Goal: Task Accomplishment & Management: Complete application form

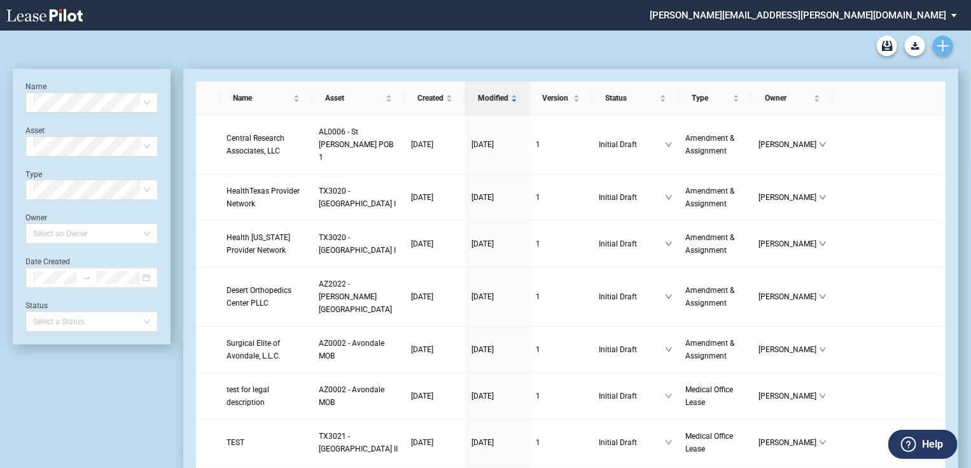
click at [939, 45] on use "Create new document" at bounding box center [943, 45] width 11 height 11
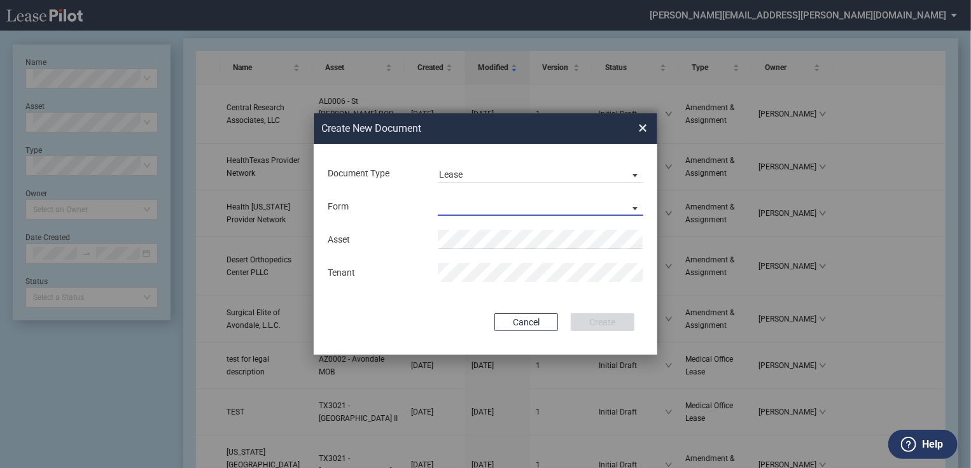
click at [503, 211] on md-select "Medical Office Lease Scottsdale Lease Louisville Lease 1370 Medical Place Lease…" at bounding box center [541, 206] width 206 height 19
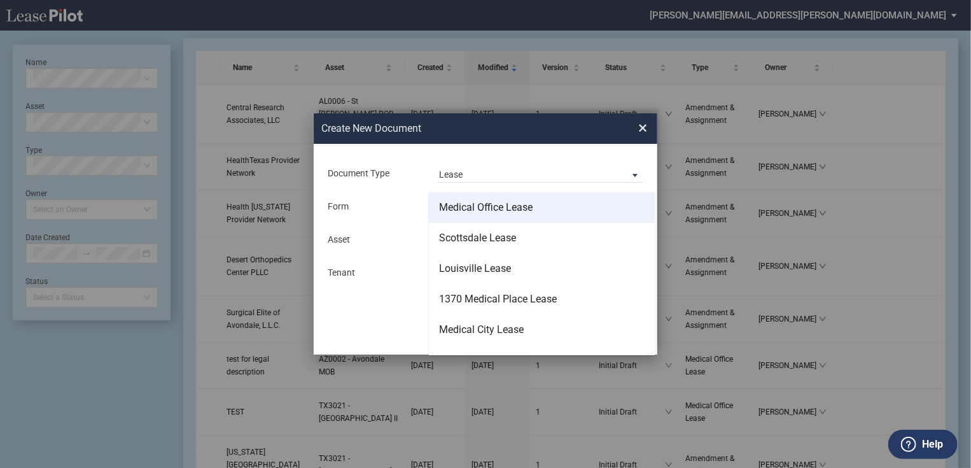
click at [498, 207] on div "Medical Office Lease" at bounding box center [486, 207] width 94 height 14
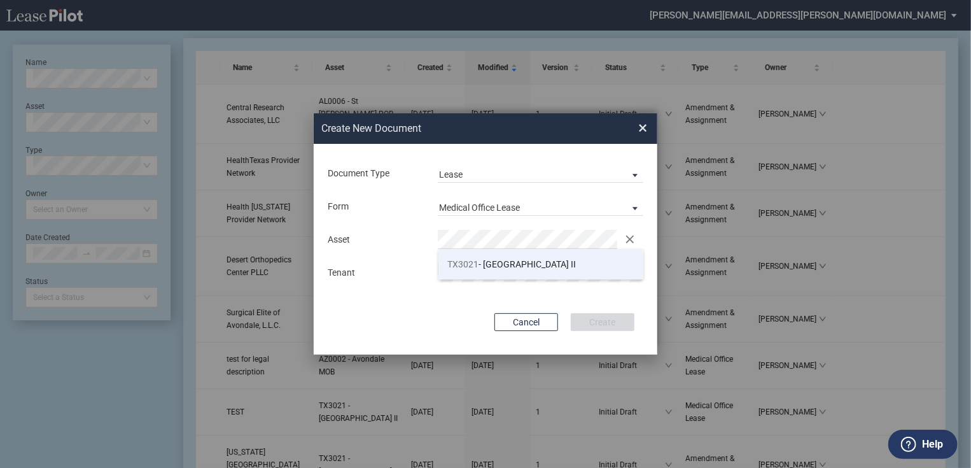
click at [511, 257] on li "TX3021 - Centennial Medical Pavilion II" at bounding box center [542, 264] width 206 height 31
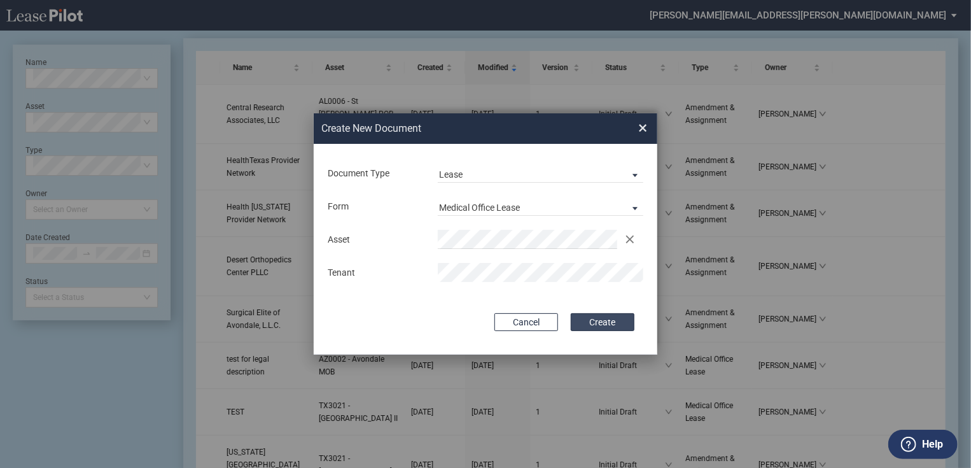
click at [610, 319] on button "Create" at bounding box center [603, 322] width 64 height 18
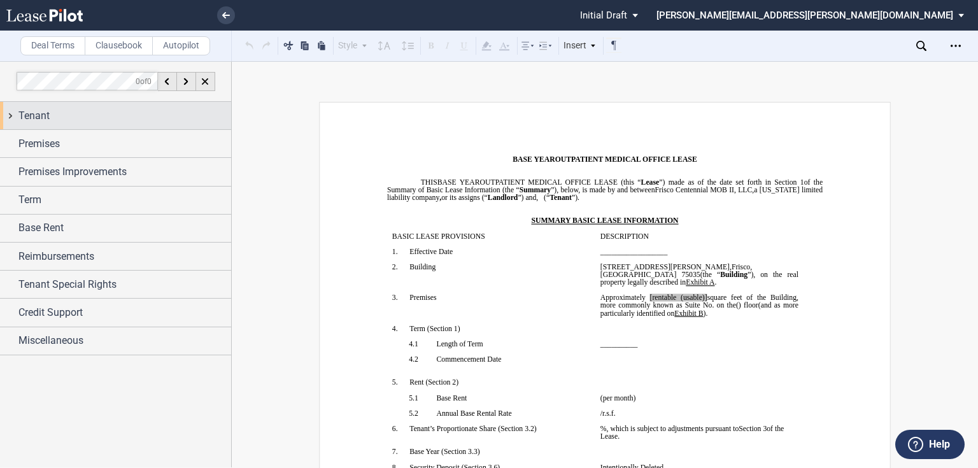
click at [85, 117] on div "Tenant" at bounding box center [124, 115] width 213 height 15
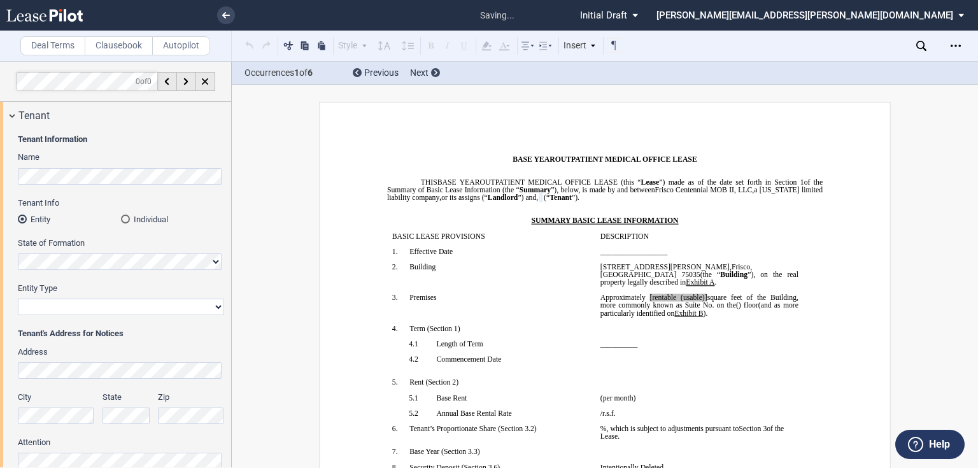
click at [53, 304] on select "Corporation Limited Liability Company General Partnership Limited Partnership O…" at bounding box center [121, 307] width 206 height 17
click at [18, 299] on select "Corporation Limited Liability Company General Partnership Limited Partnership O…" at bounding box center [121, 307] width 206 height 17
click at [60, 314] on select "Corporation Limited Liability Company General Partnership Limited Partnership O…" at bounding box center [121, 307] width 206 height 17
select select "Other"
click at [18, 299] on select "Corporation Limited Liability Company General Partnership Limited Partnership O…" at bounding box center [121, 307] width 206 height 17
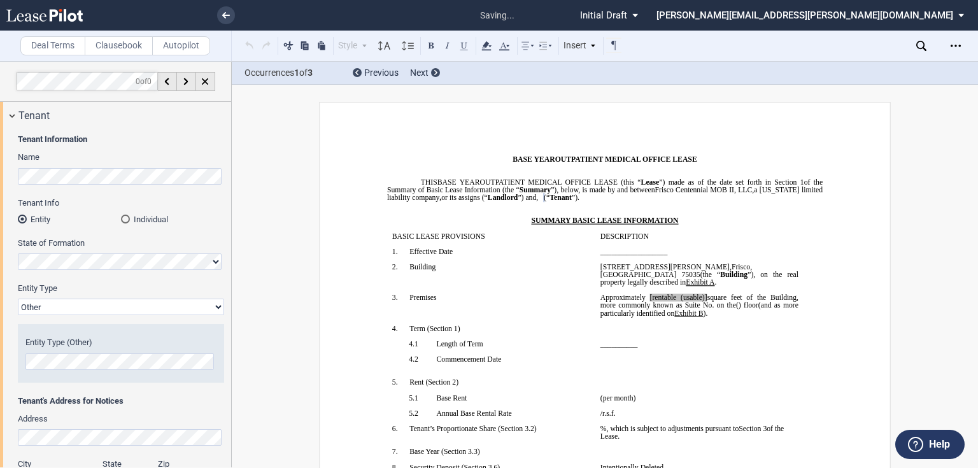
click at [137, 416] on label "Address" at bounding box center [121, 418] width 206 height 11
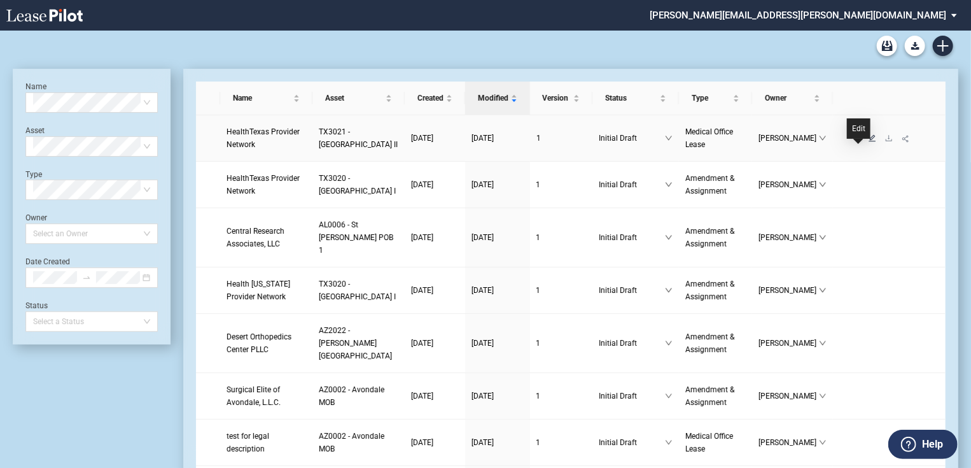
click at [869, 142] on icon "edit" at bounding box center [873, 138] width 8 height 8
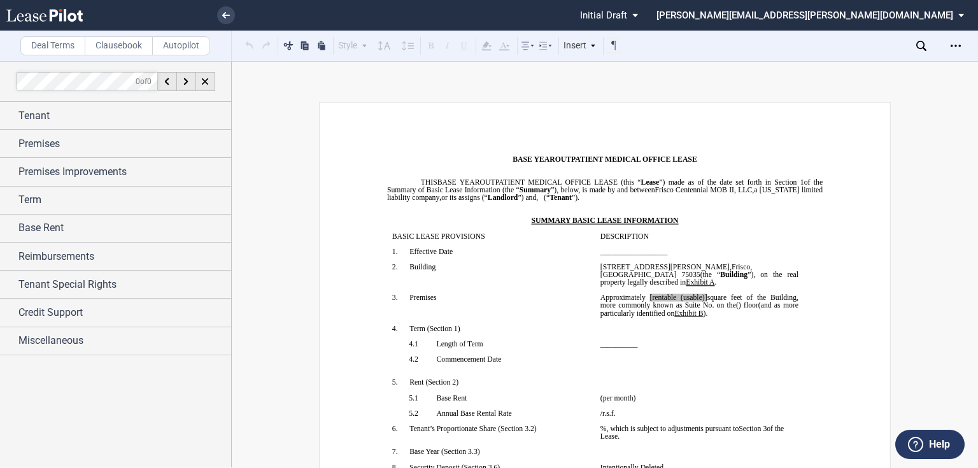
click at [115, 46] on label "Clausebook" at bounding box center [119, 45] width 68 height 19
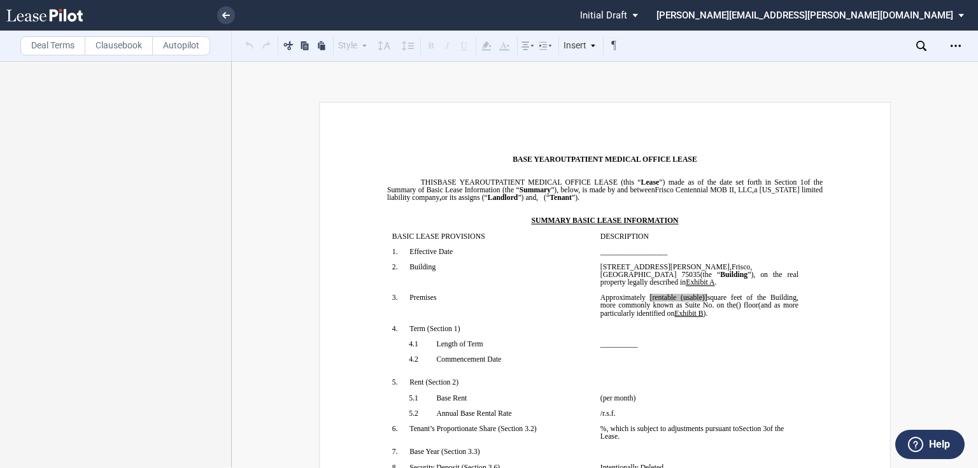
click at [162, 46] on label "Autopilot" at bounding box center [181, 45] width 58 height 19
click at [55, 46] on label "Deal Terms" at bounding box center [52, 45] width 65 height 19
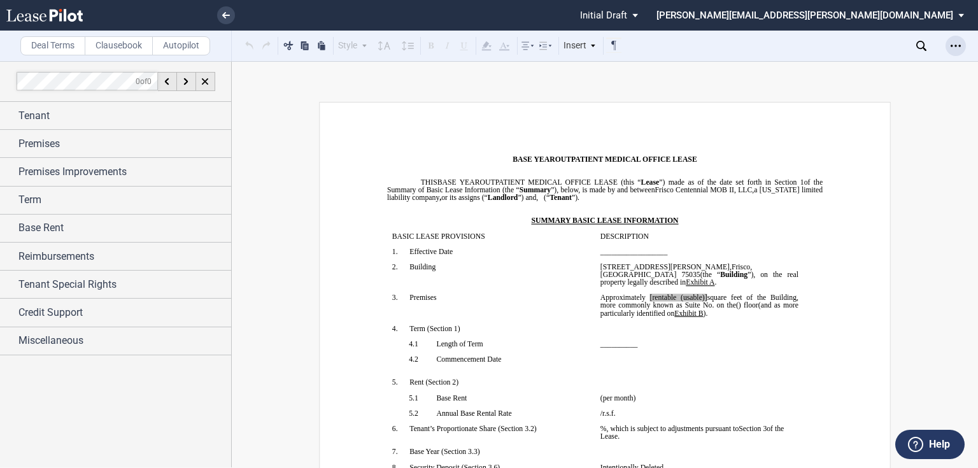
click at [947, 45] on div "Open Lease options menu" at bounding box center [955, 46] width 20 height 20
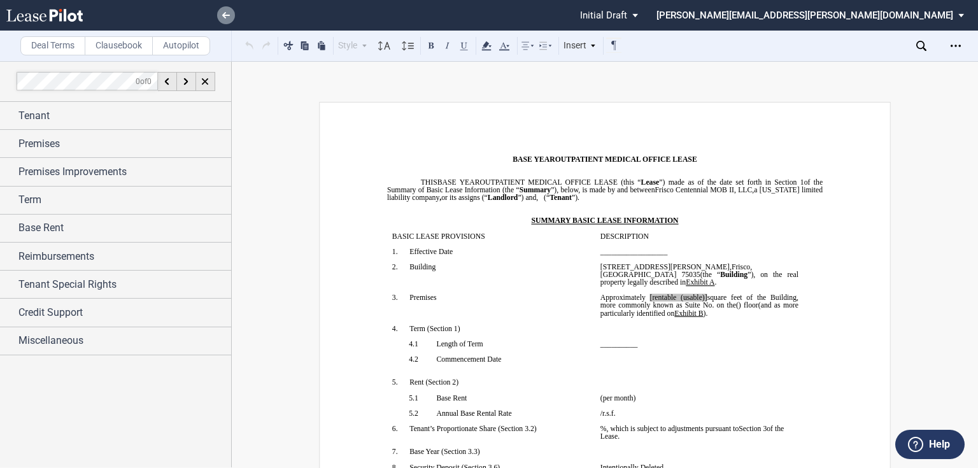
click at [226, 20] on link at bounding box center [226, 15] width 18 height 18
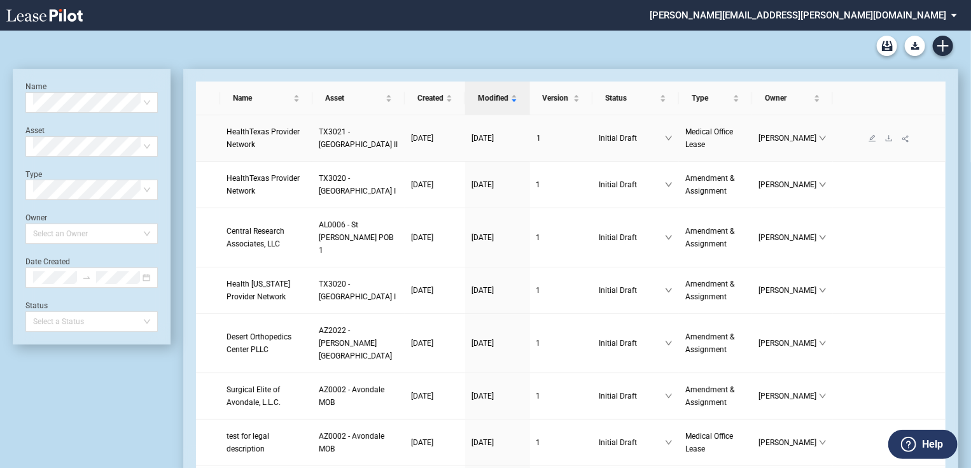
click at [256, 151] on link "HealthTexas Provider Network" at bounding box center [267, 137] width 80 height 25
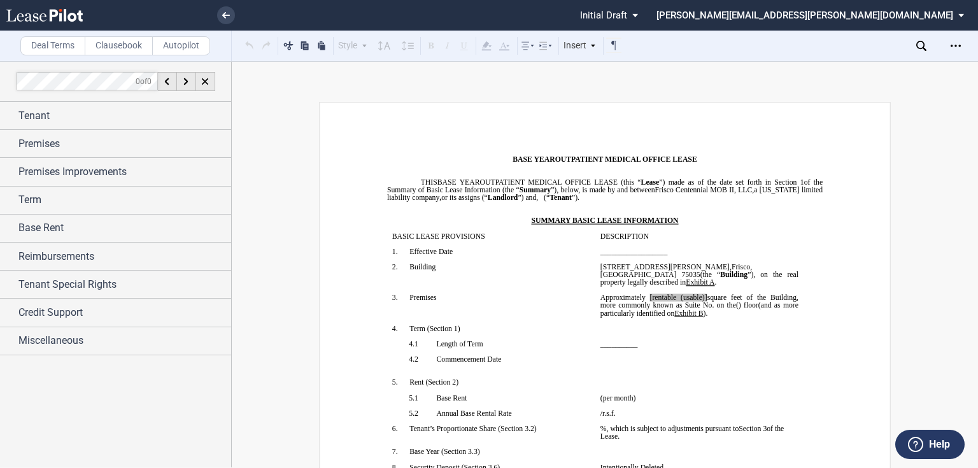
click at [645, 16] on span "status: \a\aInitial Draft\a\a\a\a\a" at bounding box center [636, 15] width 15 height 31
click at [608, 115] on md-backdrop at bounding box center [489, 234] width 978 height 468
click at [950, 51] on div "Open Lease options menu" at bounding box center [955, 46] width 20 height 20
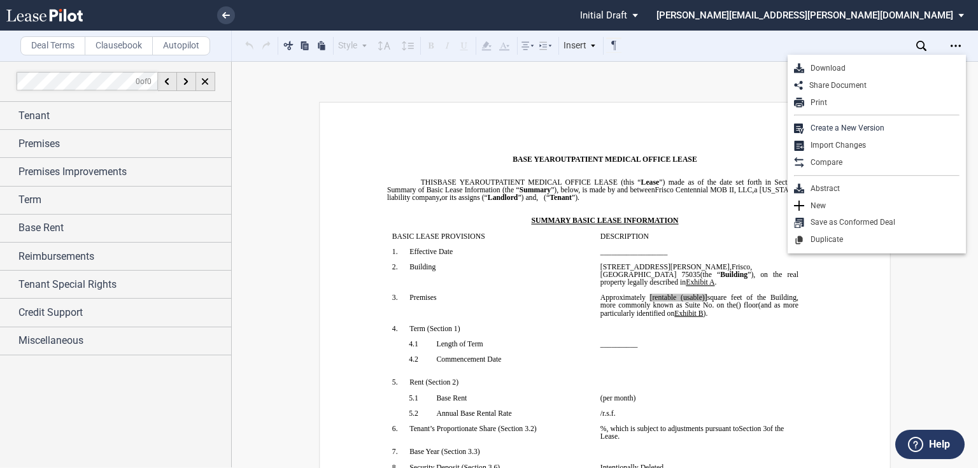
click at [720, 102] on div "Deal Terms Clausebook Autopilot Style Normal 8pt 9pt 10pt 10.5pt 11pt 12pt 14pt…" at bounding box center [489, 264] width 978 height 407
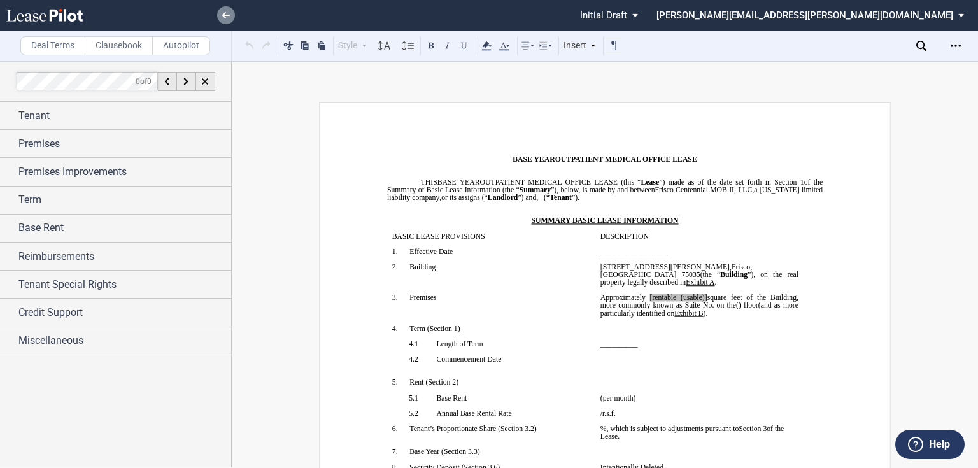
click at [222, 13] on icon at bounding box center [226, 15] width 8 height 6
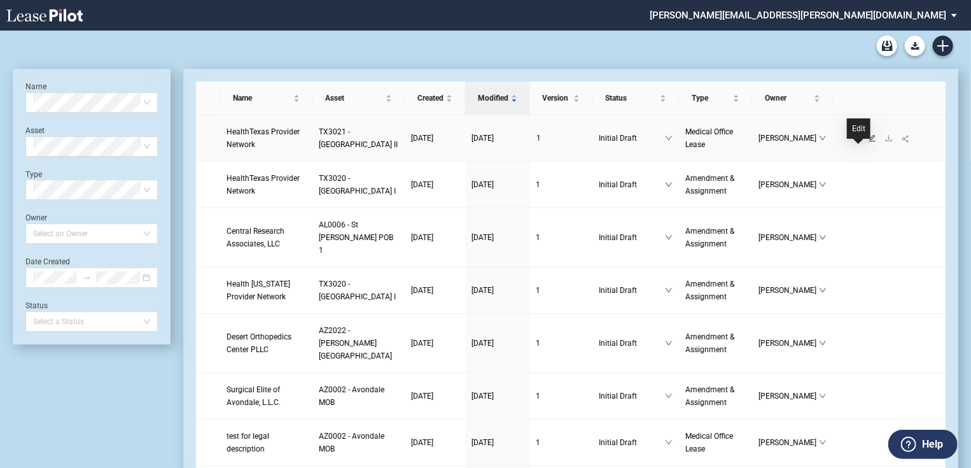
click at [869, 141] on icon "edit" at bounding box center [872, 137] width 7 height 7
click at [869, 142] on icon "edit" at bounding box center [873, 138] width 8 height 8
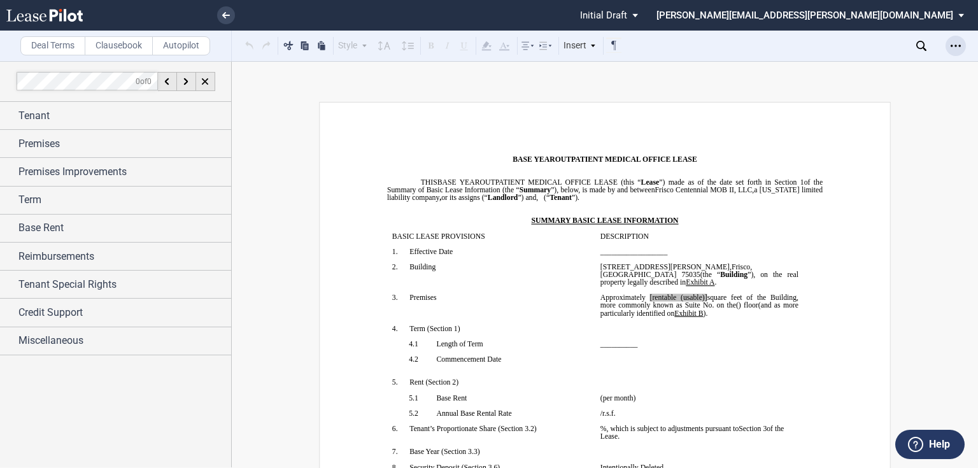
click at [947, 46] on div "Open Lease options menu" at bounding box center [955, 46] width 20 height 20
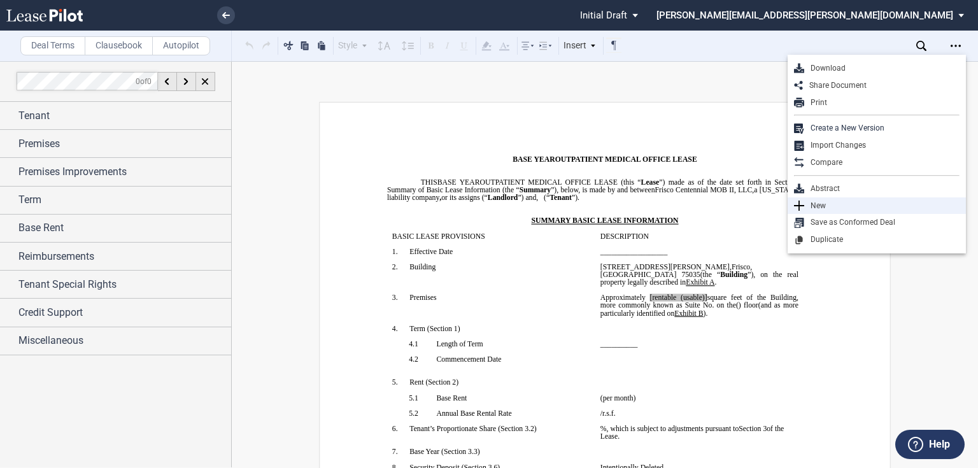
click at [801, 204] on icon at bounding box center [799, 205] width 10 height 10
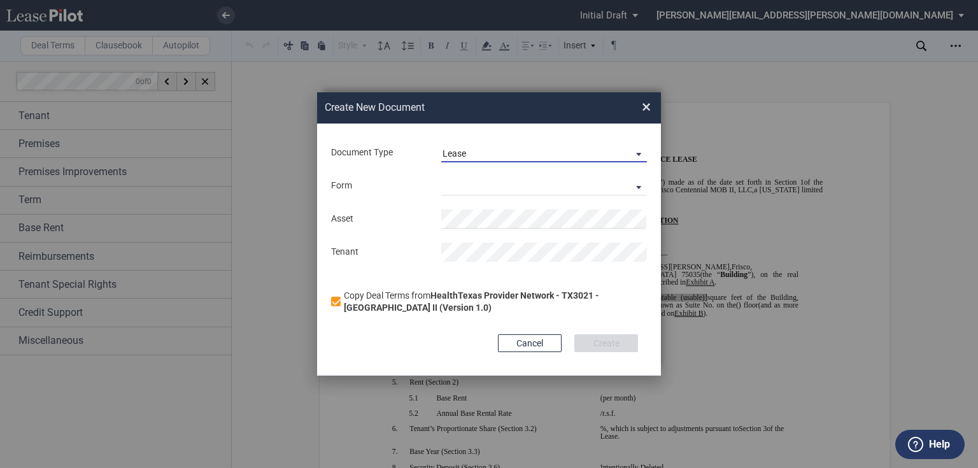
click at [642, 149] on span "Document Type: \aLease\a" at bounding box center [635, 153] width 15 height 13
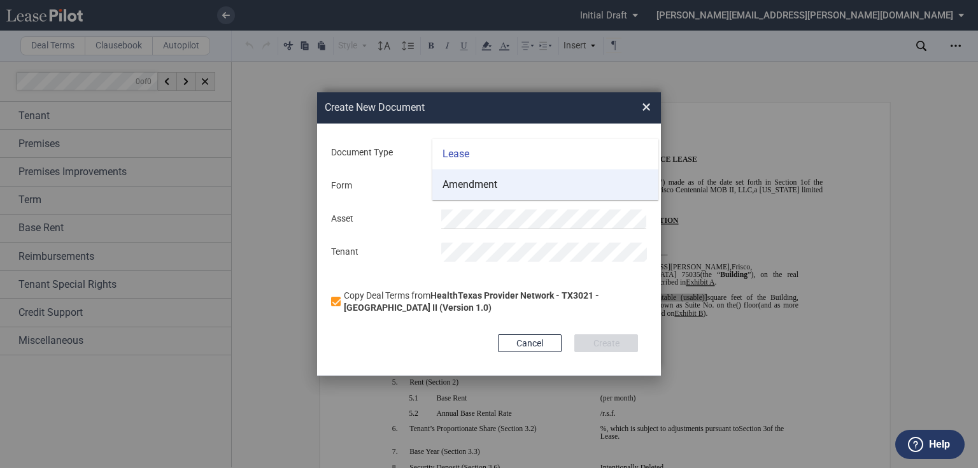
click at [543, 178] on md-option "Amendment" at bounding box center [545, 184] width 226 height 31
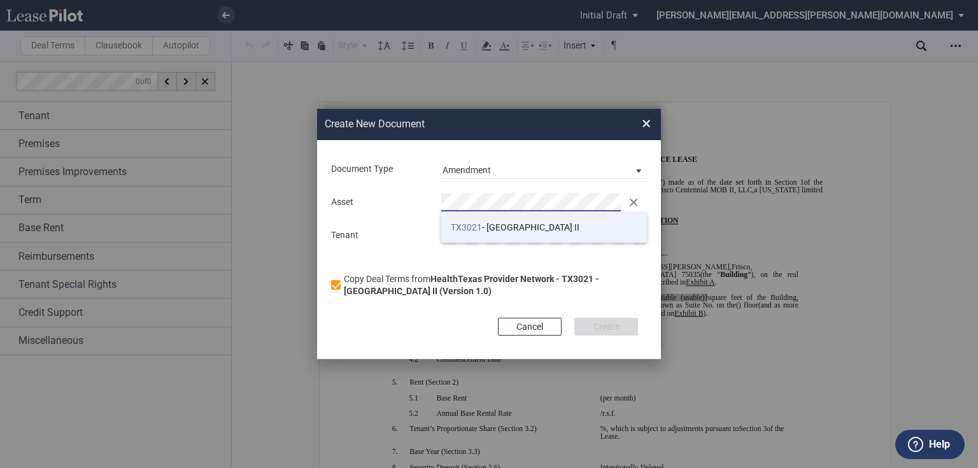
click at [501, 219] on li "TX3021 - Centennial Medical Pavilion II" at bounding box center [544, 227] width 206 height 31
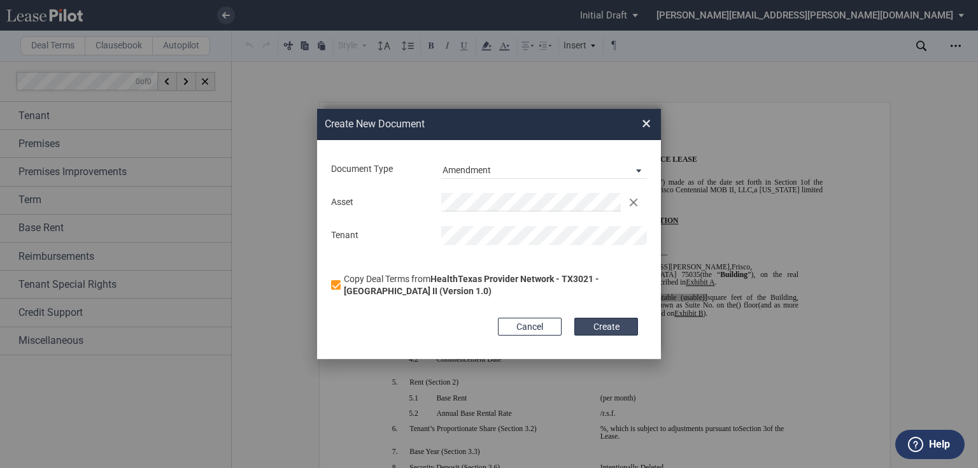
click at [604, 324] on button "Create" at bounding box center [606, 327] width 64 height 18
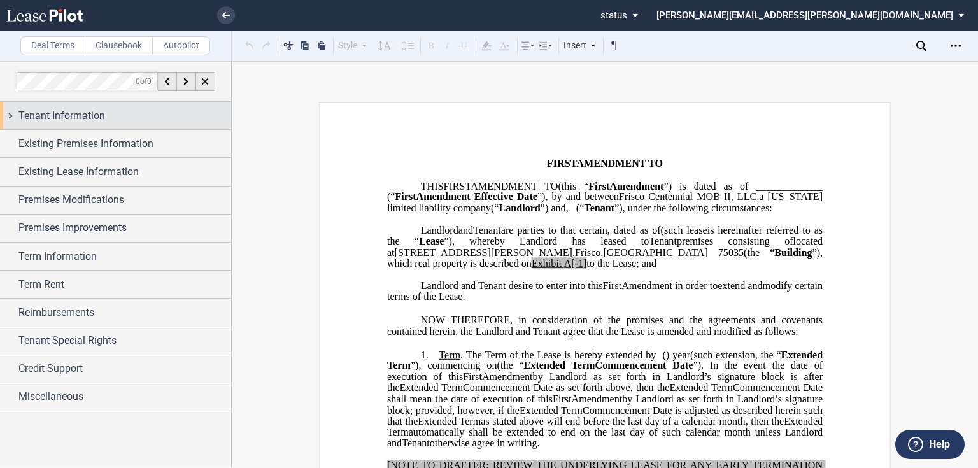
click at [129, 120] on div "Tenant Information" at bounding box center [124, 115] width 213 height 15
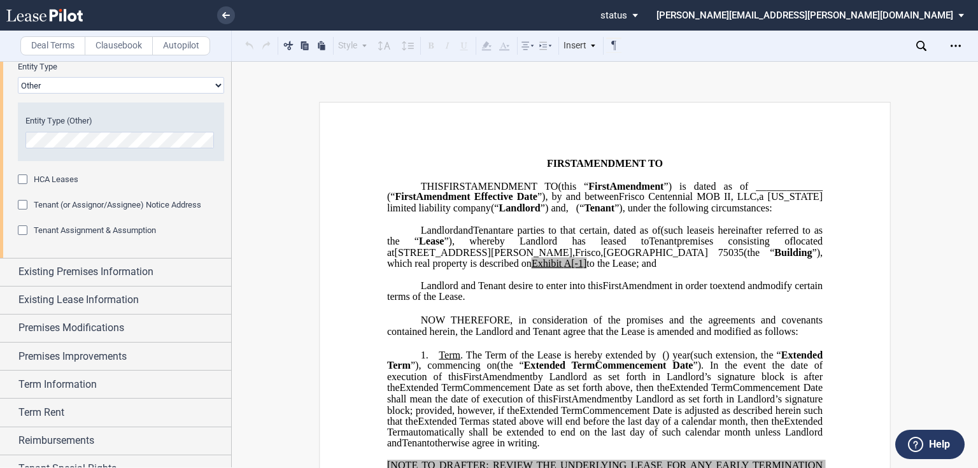
scroll to position [255, 0]
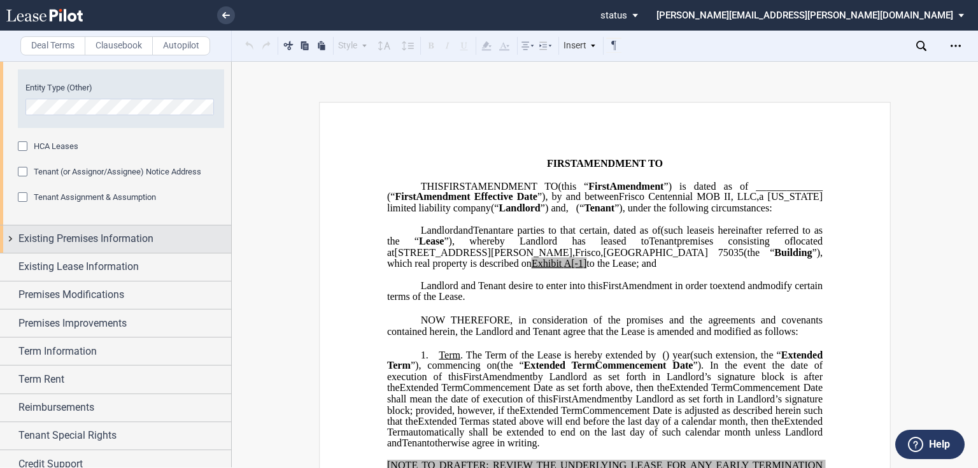
click at [67, 241] on span "Existing Premises Information" at bounding box center [85, 238] width 135 height 15
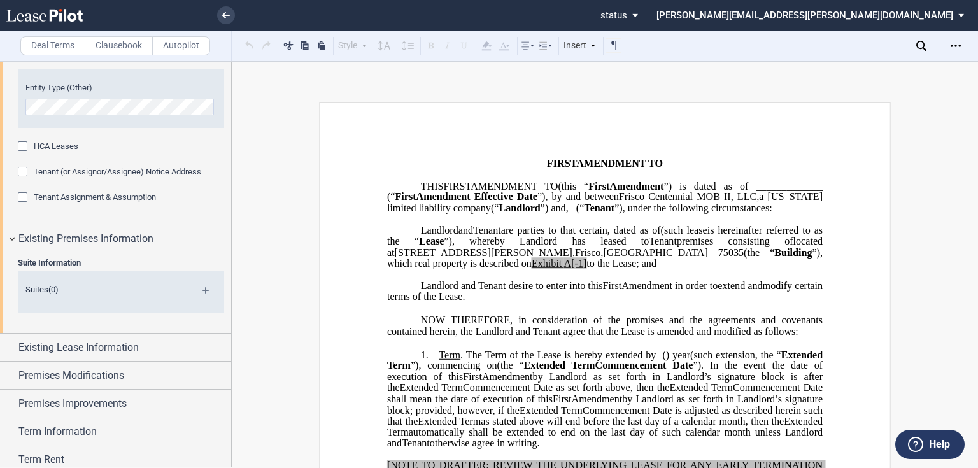
click at [202, 291] on md-icon at bounding box center [210, 294] width 17 height 15
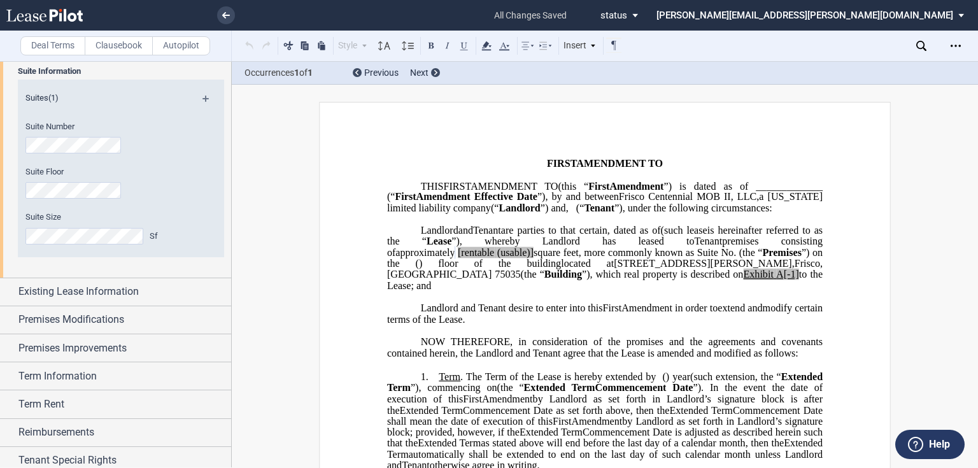
scroll to position [458, 0]
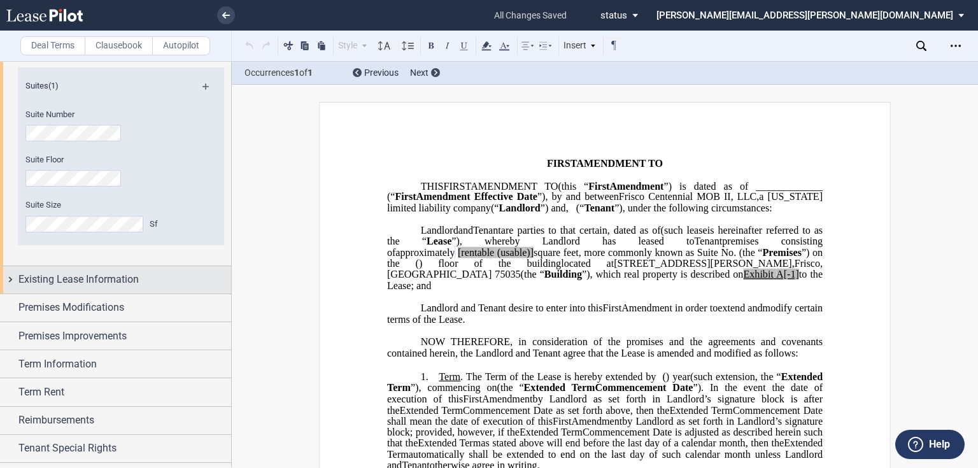
click at [127, 278] on span "Existing Lease Information" at bounding box center [78, 279] width 120 height 15
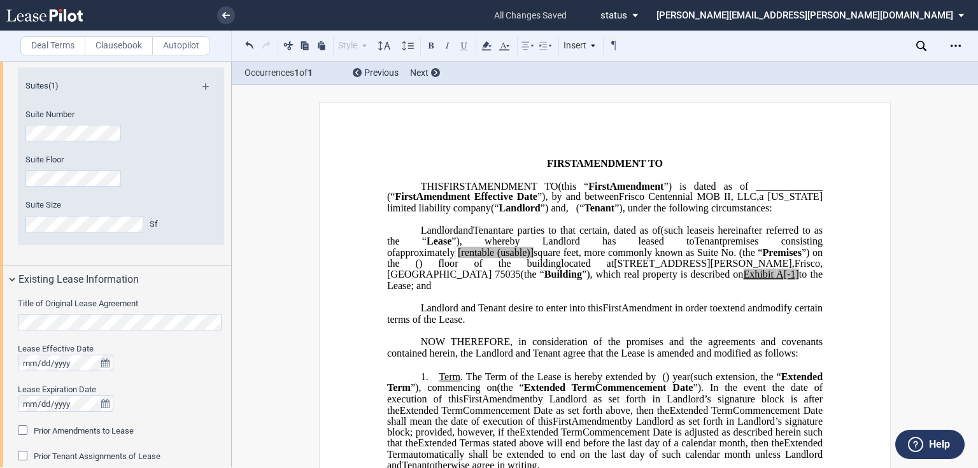
scroll to position [509, 0]
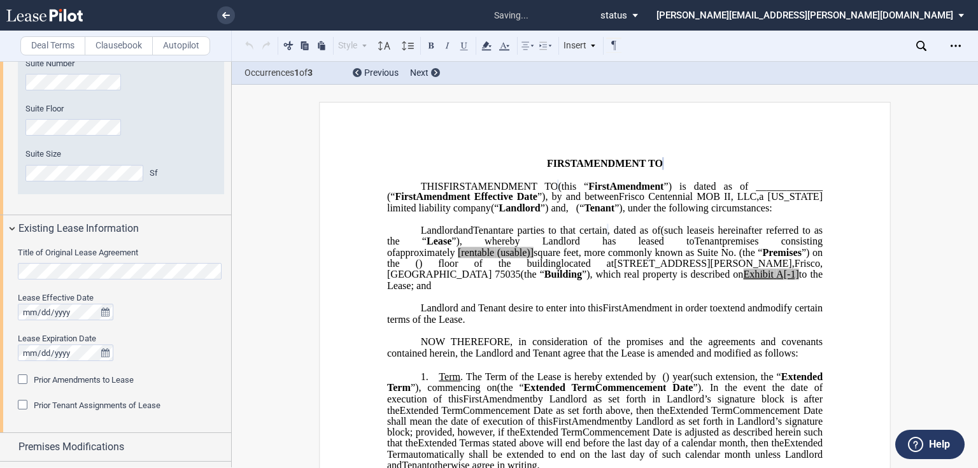
click at [180, 323] on div "Lease Effective Date Lease Expiration Date" at bounding box center [121, 332] width 206 height 81
click at [104, 306] on button "true" at bounding box center [105, 312] width 16 height 17
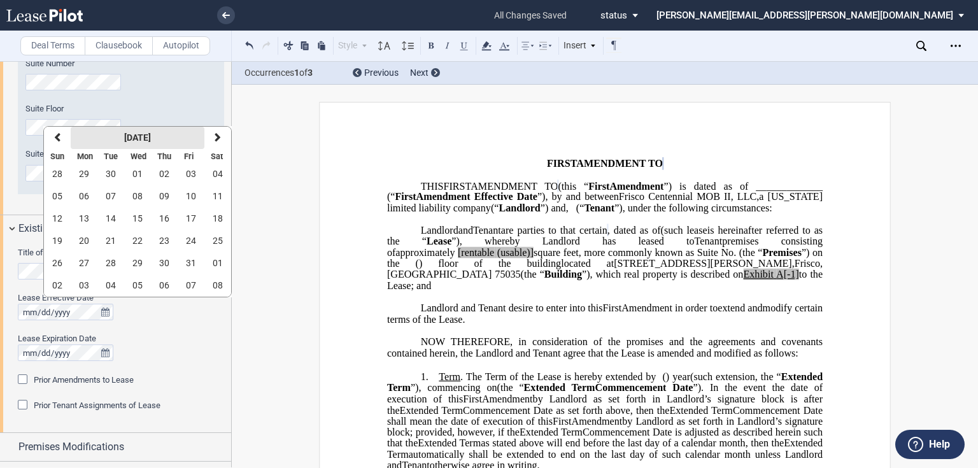
click at [124, 139] on strong "[DATE]" at bounding box center [137, 137] width 27 height 10
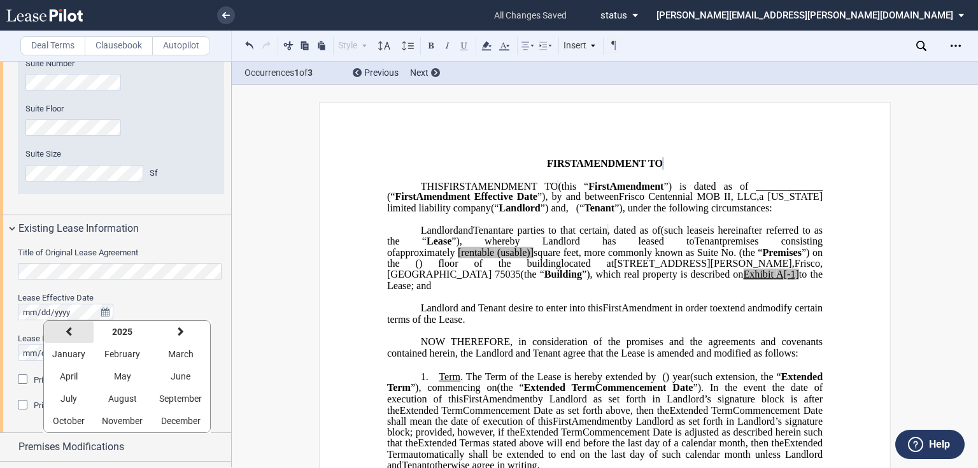
click at [67, 327] on icon "button" at bounding box center [69, 332] width 6 height 10
click at [173, 372] on span "June" at bounding box center [181, 376] width 20 height 10
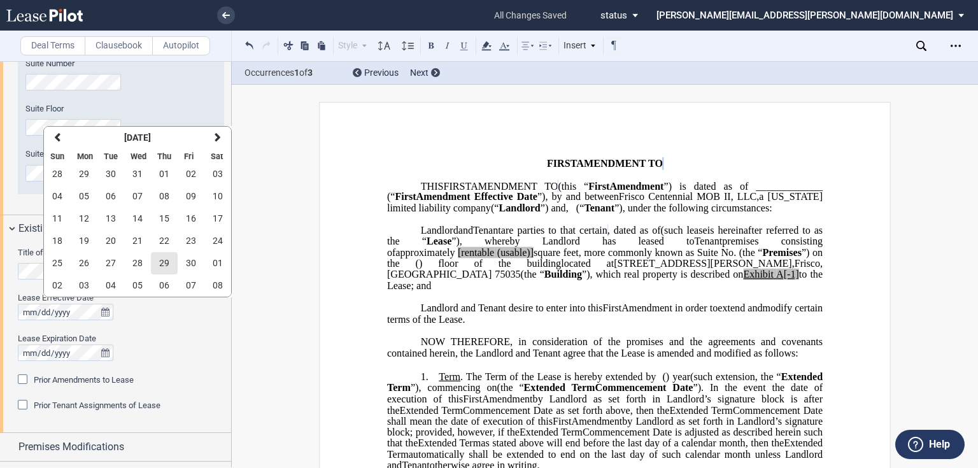
click at [168, 266] on button "29" at bounding box center [164, 263] width 27 height 22
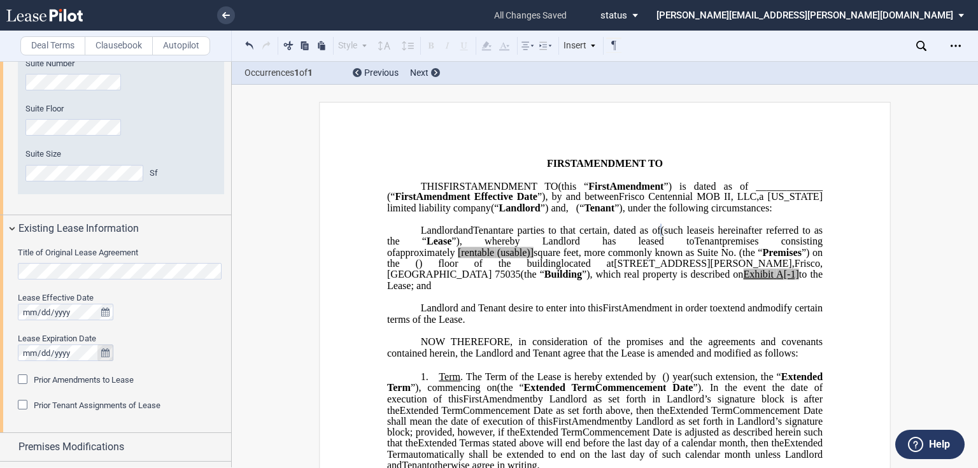
click at [104, 356] on icon "true" at bounding box center [105, 352] width 8 height 9
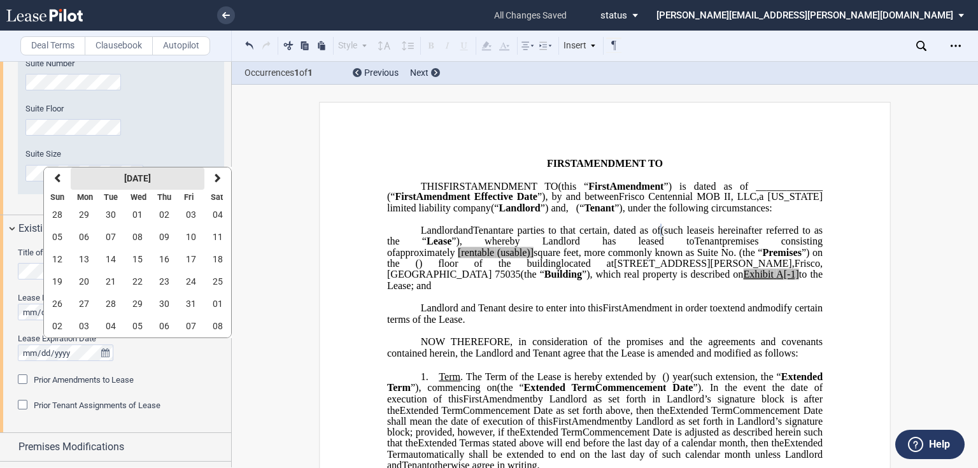
click at [151, 177] on strong "[DATE]" at bounding box center [137, 178] width 27 height 10
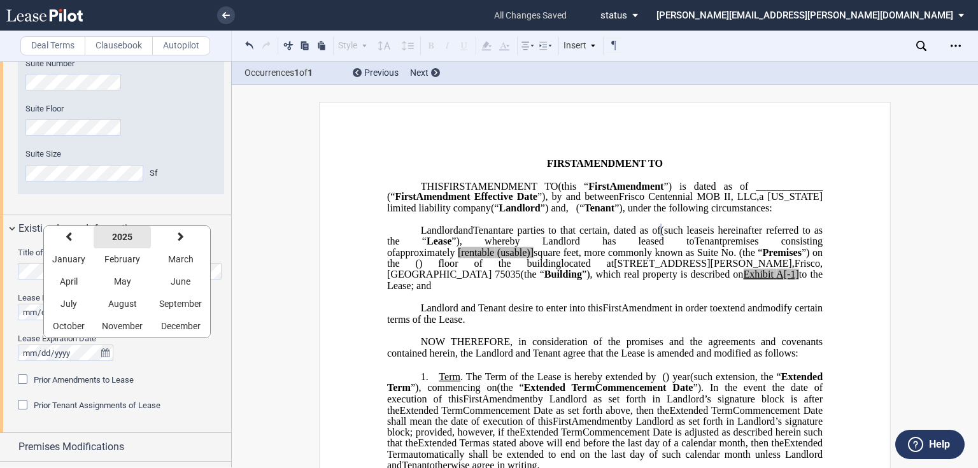
click at [126, 242] on strong "2025" at bounding box center [122, 237] width 20 height 10
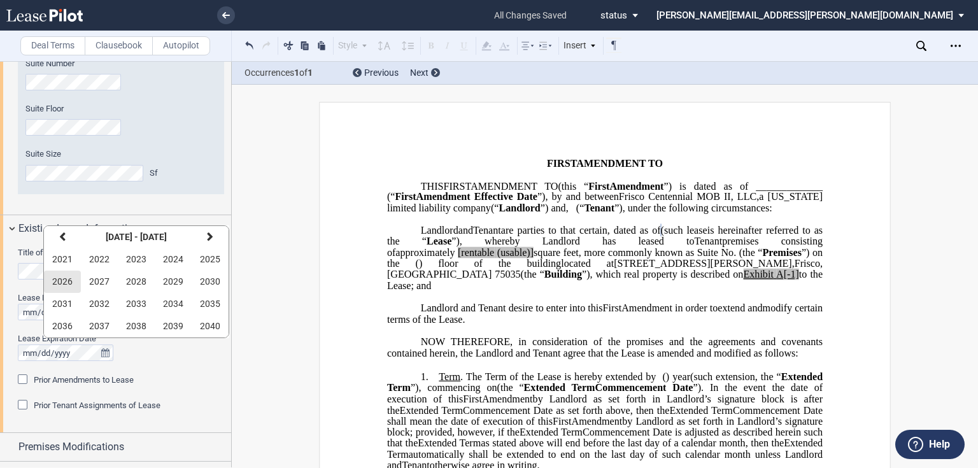
click at [69, 281] on span "2026" at bounding box center [62, 281] width 20 height 10
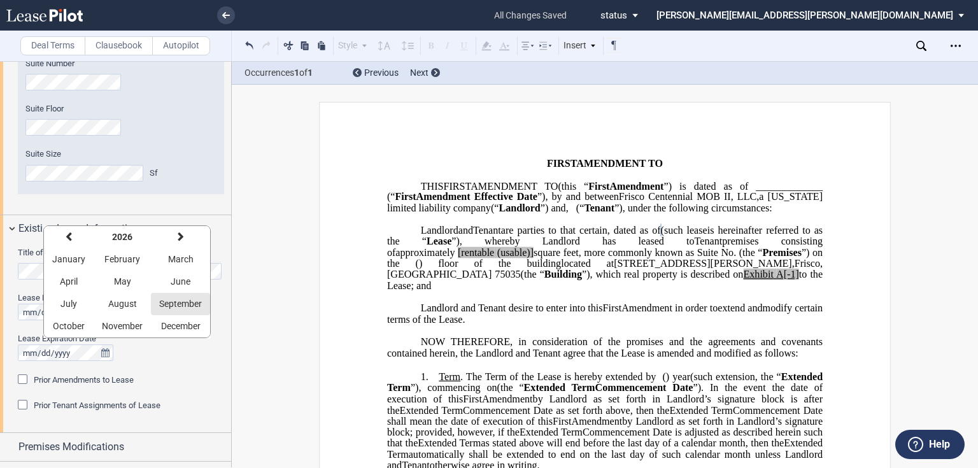
click at [165, 303] on span "September" at bounding box center [180, 304] width 43 height 10
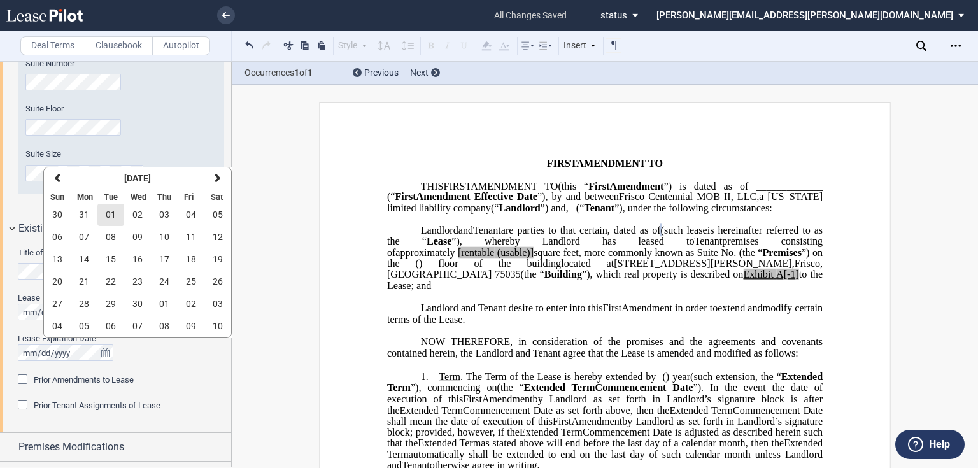
click at [104, 216] on button "01" at bounding box center [110, 215] width 27 height 22
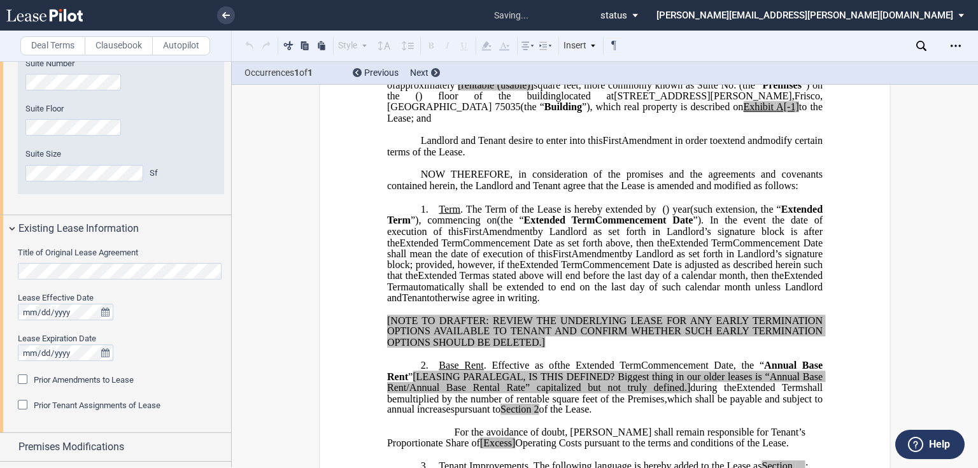
scroll to position [185, 0]
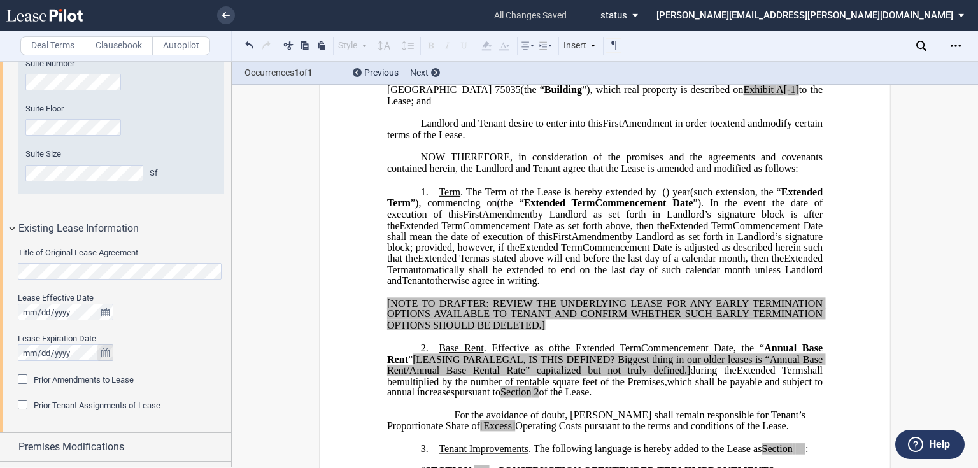
click at [101, 354] on icon "true" at bounding box center [105, 352] width 8 height 9
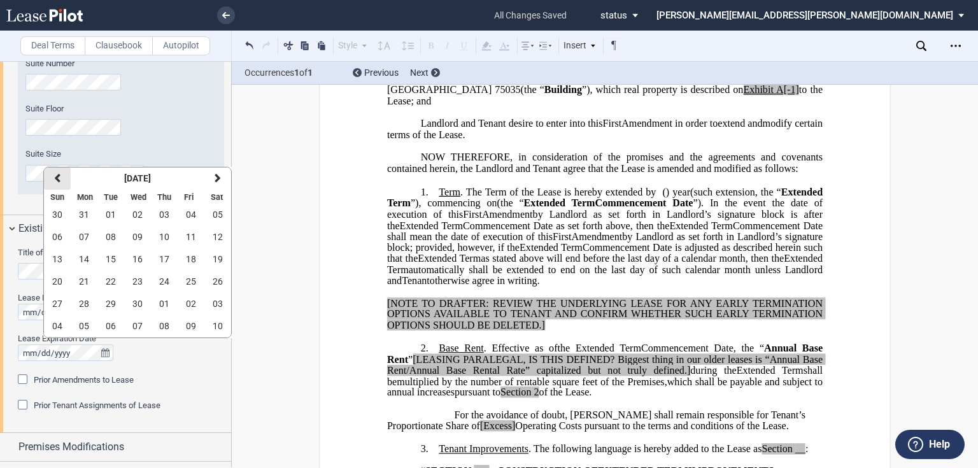
click at [53, 178] on button "previous" at bounding box center [57, 178] width 27 height 22
click at [88, 321] on span "31" at bounding box center [84, 326] width 10 height 10
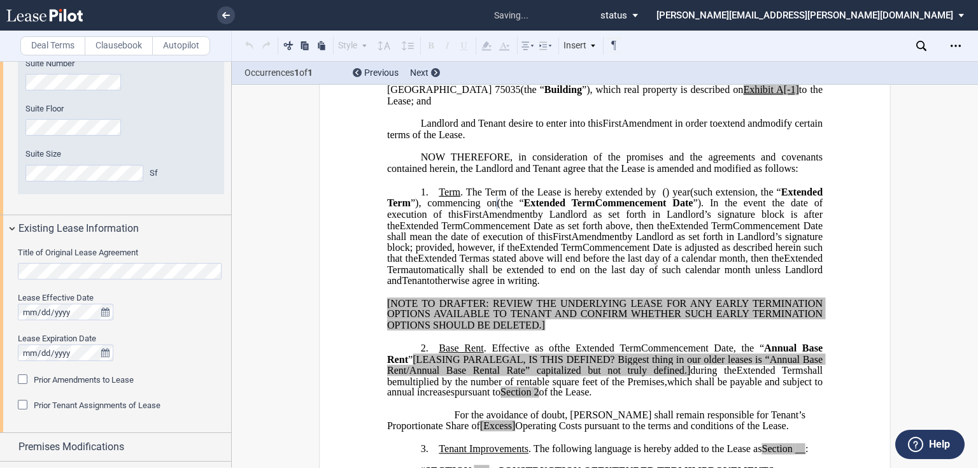
click at [165, 366] on div "Lease Effective Date Lease Expiration Date" at bounding box center [121, 332] width 206 height 81
click at [172, 348] on div at bounding box center [121, 352] width 206 height 17
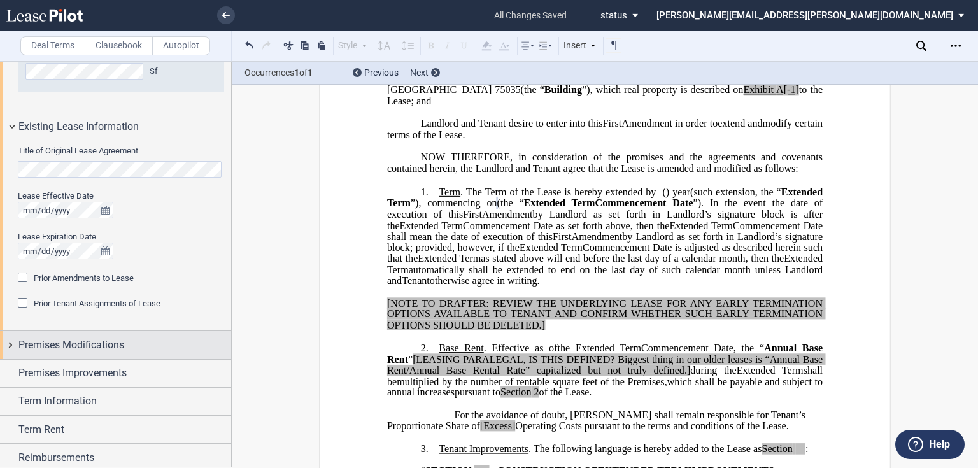
scroll to position [662, 0]
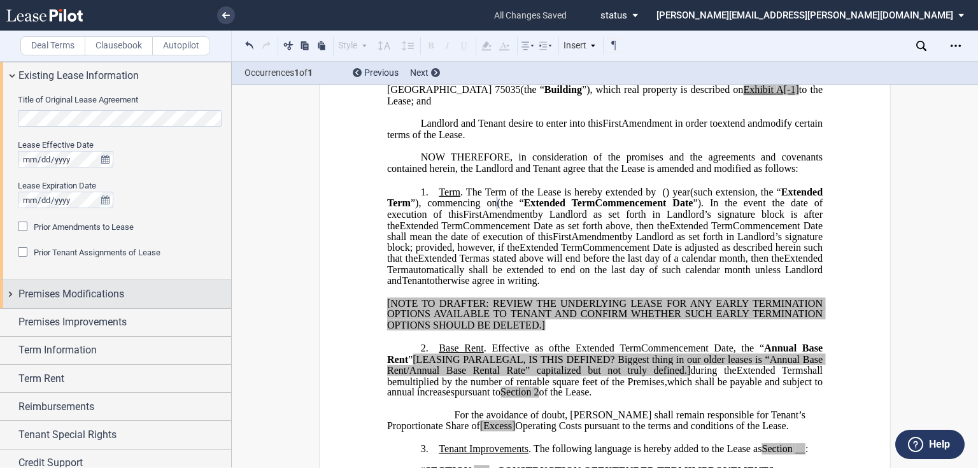
click at [73, 296] on span "Premises Modifications" at bounding box center [71, 293] width 106 height 15
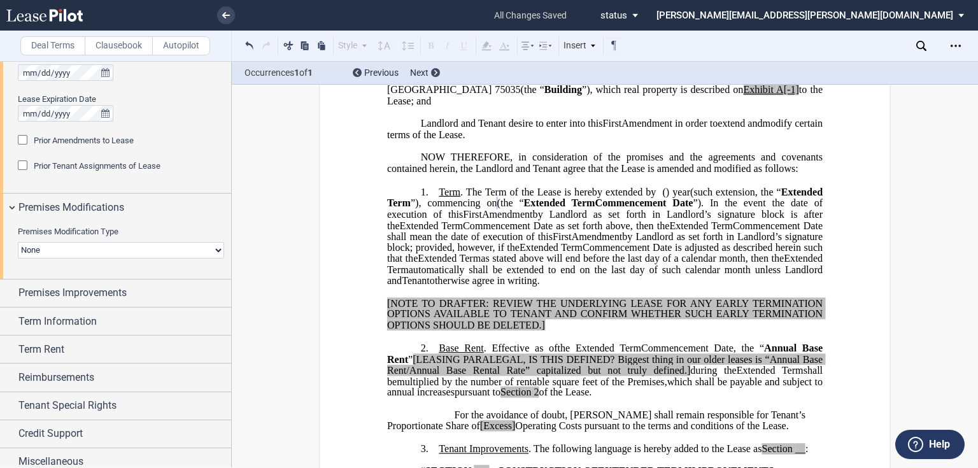
scroll to position [756, 0]
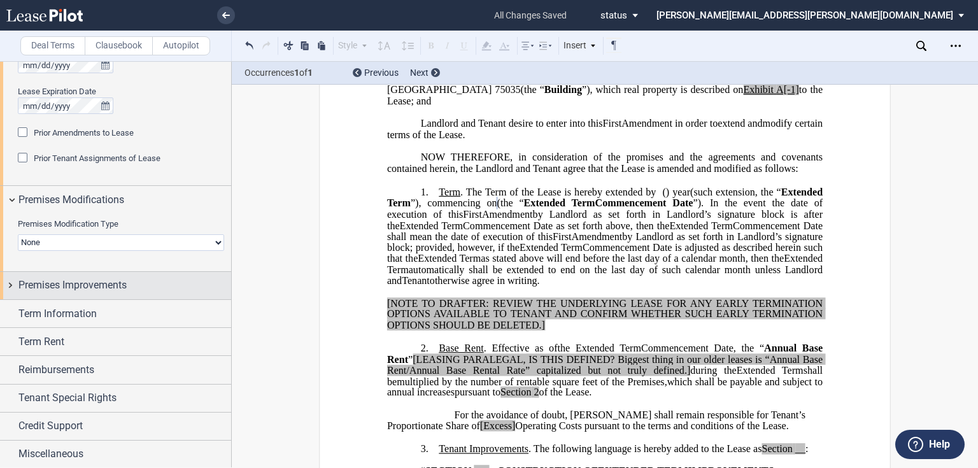
click at [68, 293] on div "Premises Improvements" at bounding box center [115, 285] width 231 height 27
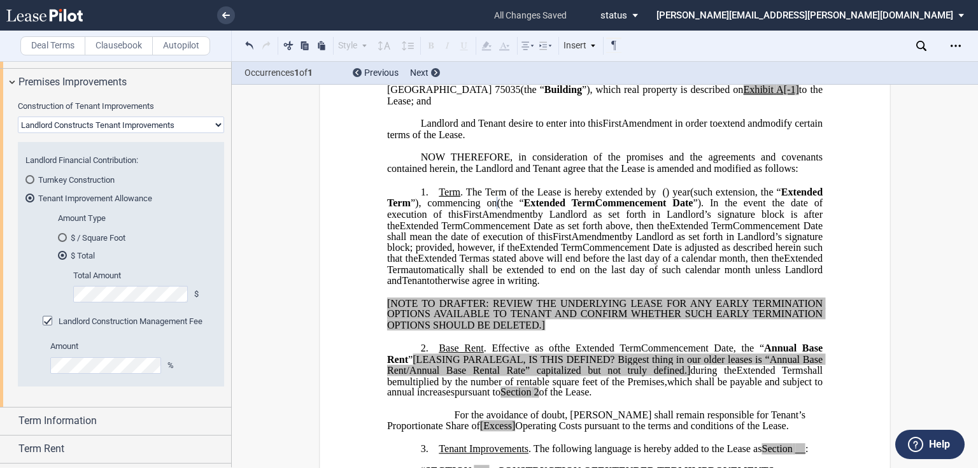
scroll to position [960, 0]
click at [46, 320] on div "Landlord Construction Management Fee" at bounding box center [49, 321] width 13 height 13
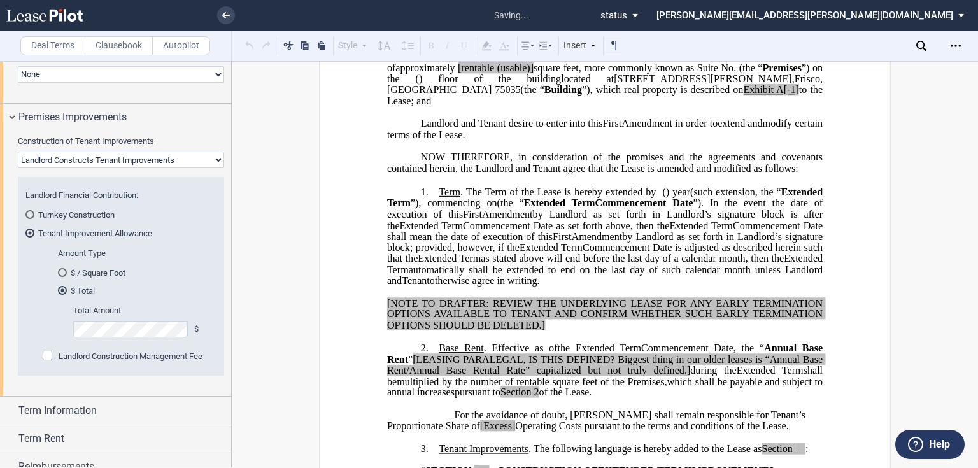
scroll to position [909, 0]
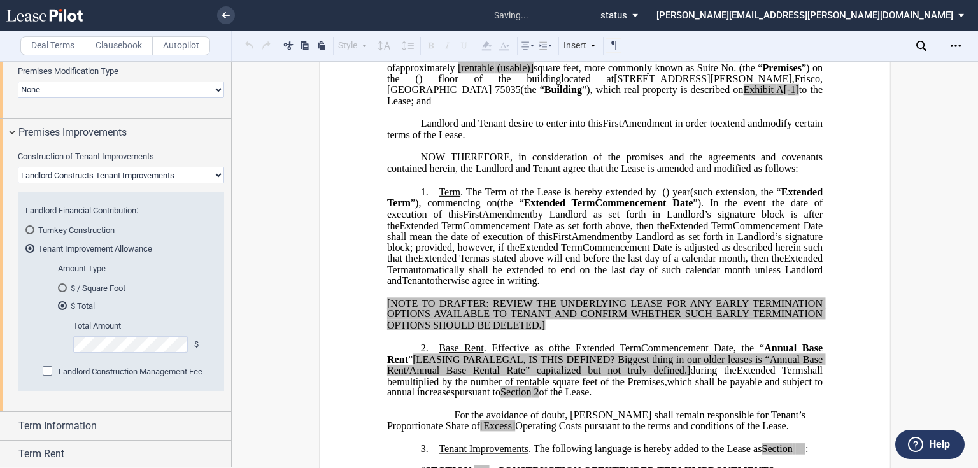
click at [53, 171] on select "Landlord Constructs Tenant Improvements Tenant Constructs Tenant Improvements "…" at bounding box center [121, 175] width 206 height 17
click at [159, 136] on div "Premises Improvements" at bounding box center [124, 132] width 213 height 15
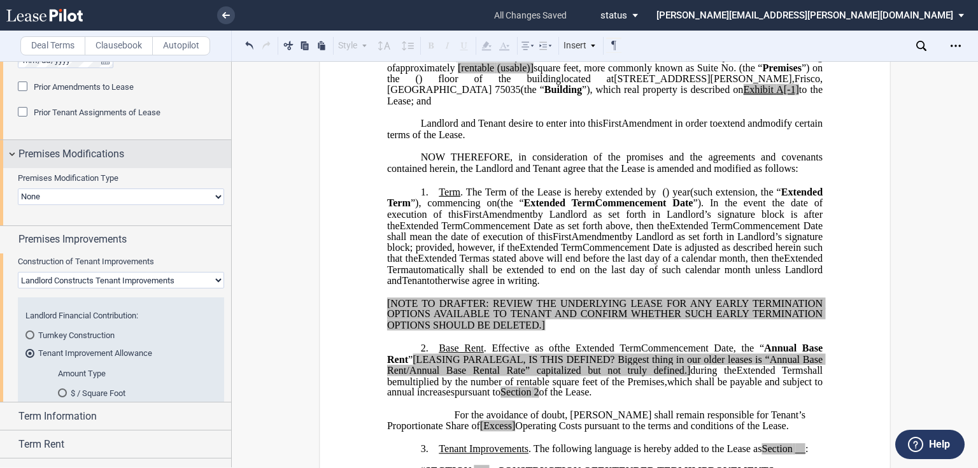
scroll to position [756, 0]
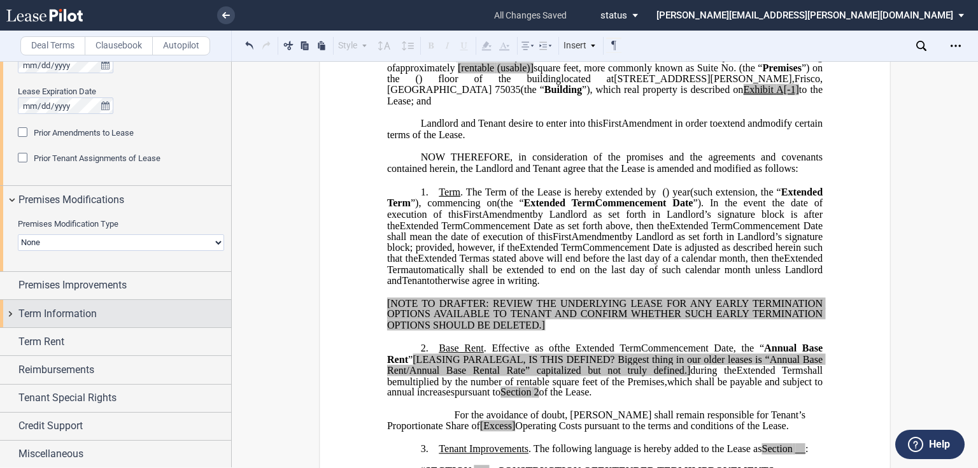
click at [51, 319] on span "Term Information" at bounding box center [57, 313] width 78 height 15
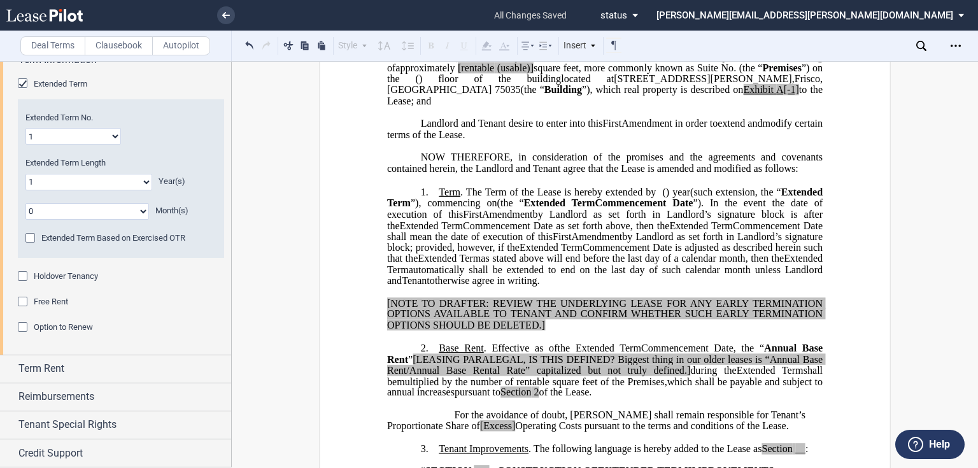
scroll to position [1011, 0]
click at [76, 364] on div "Term Rent" at bounding box center [124, 367] width 213 height 15
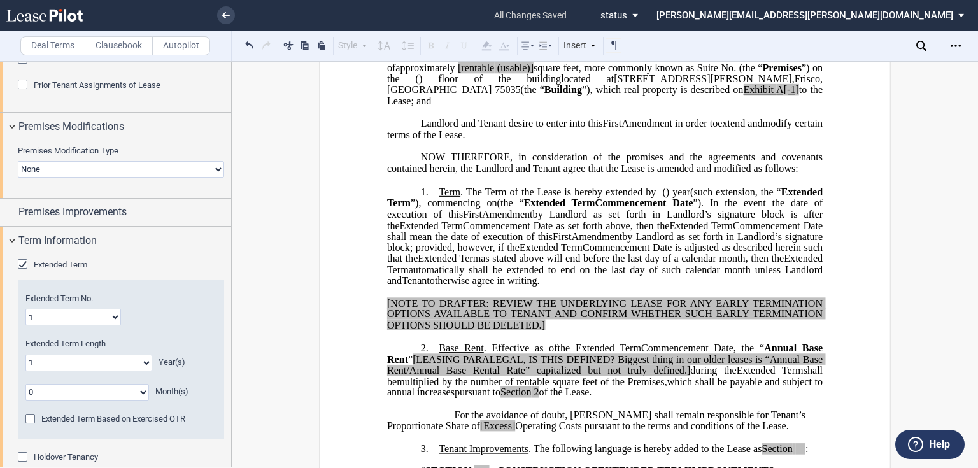
scroll to position [858, 0]
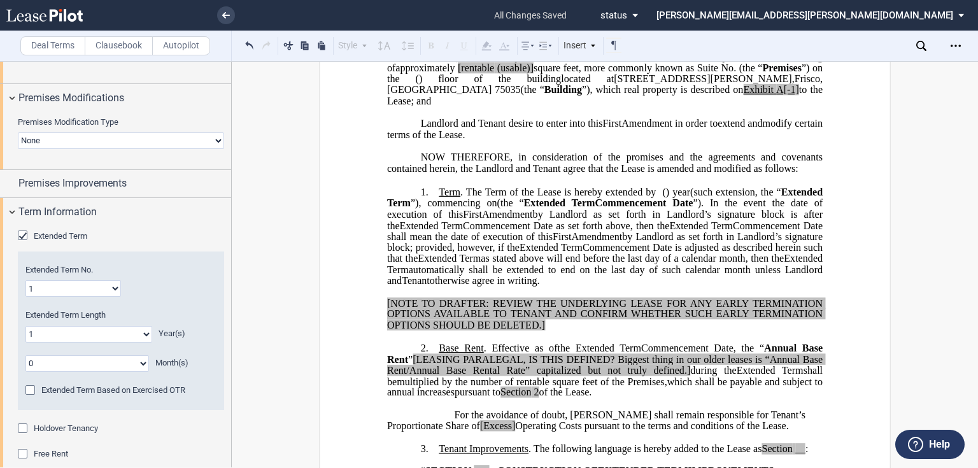
click at [103, 337] on select "0 1 2 3 4 5 6 7 8 9 10 11 12 13 14 15 16 17 18 19 20" at bounding box center [88, 334] width 127 height 17
select select "number:5"
click at [25, 326] on select "0 1 2 3 4 5 6 7 8 9 10 11 12 13 14 15 16 17 18 19 20" at bounding box center [88, 334] width 127 height 17
click at [171, 228] on div "Extended Term Extended Term No. 1 2 3 4 5 6 7 8 9 10 11 12 13 14 15 16 17 18 19…" at bounding box center [115, 365] width 231 height 281
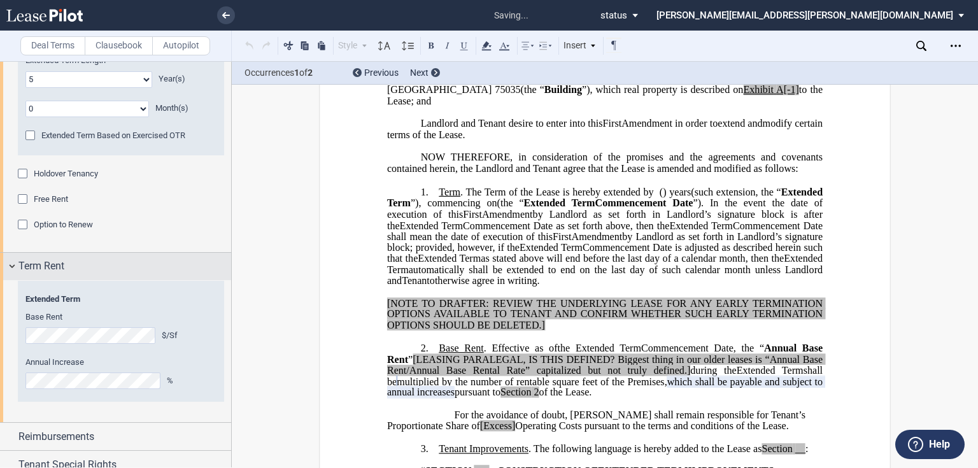
scroll to position [363, 0]
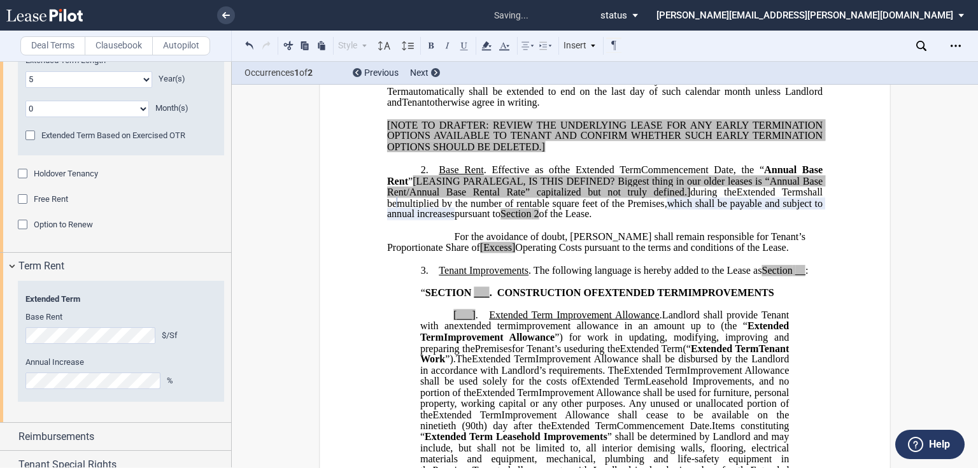
click at [123, 370] on editor-control "Annual Increase %" at bounding box center [120, 372] width 191 height 32
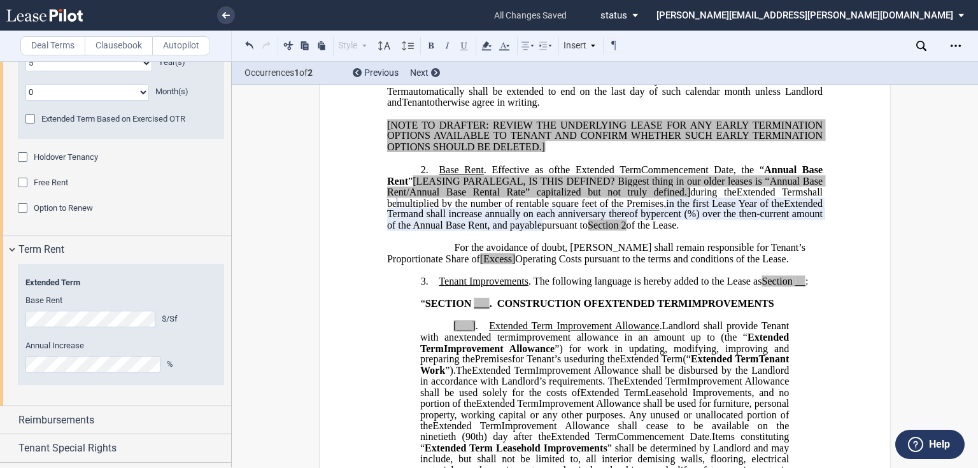
scroll to position [1179, 0]
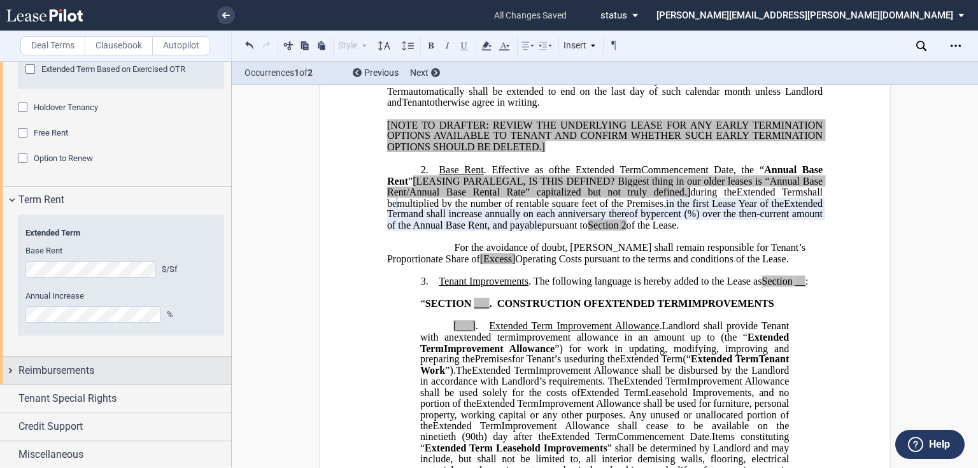
click at [89, 363] on span "Reimbursements" at bounding box center [56, 370] width 76 height 15
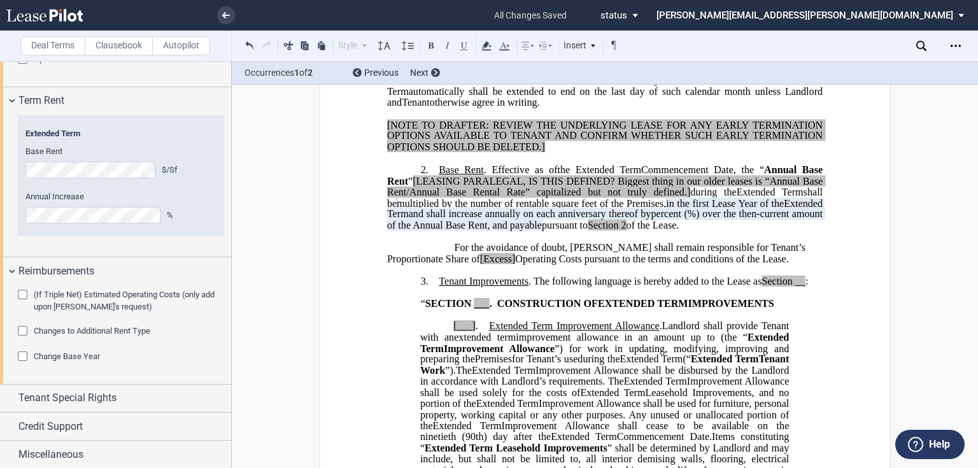
click at [57, 354] on span "Change Base Year" at bounding box center [67, 356] width 66 height 10
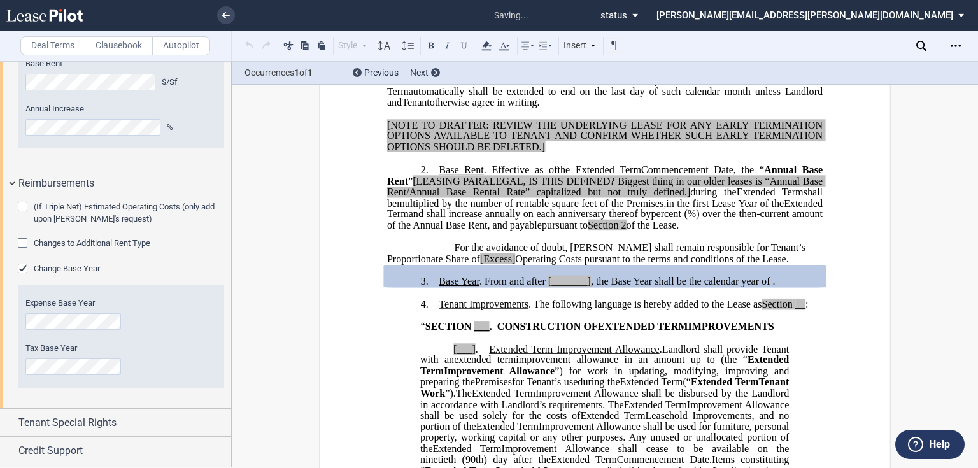
scroll to position [1380, 0]
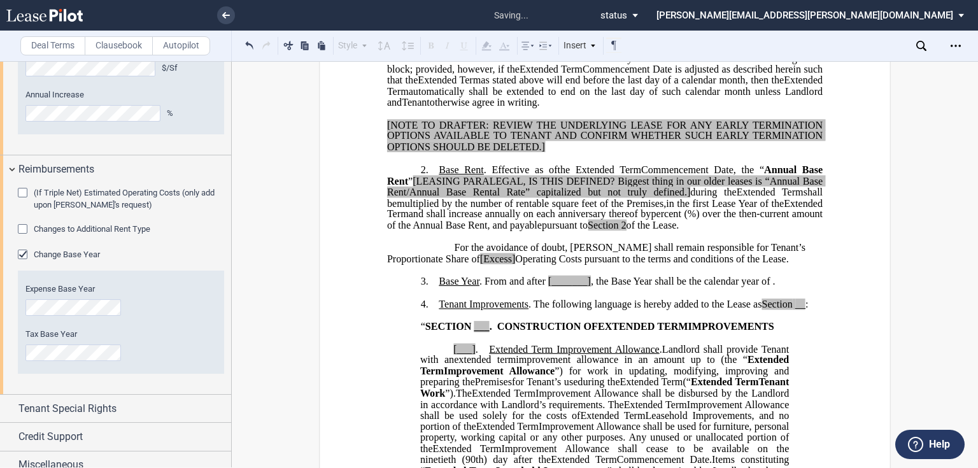
click at [15, 355] on div "(If Triple Net) Estimated Operating Costs (only add upon [PERSON_NAME]'s reques…" at bounding box center [115, 288] width 231 height 211
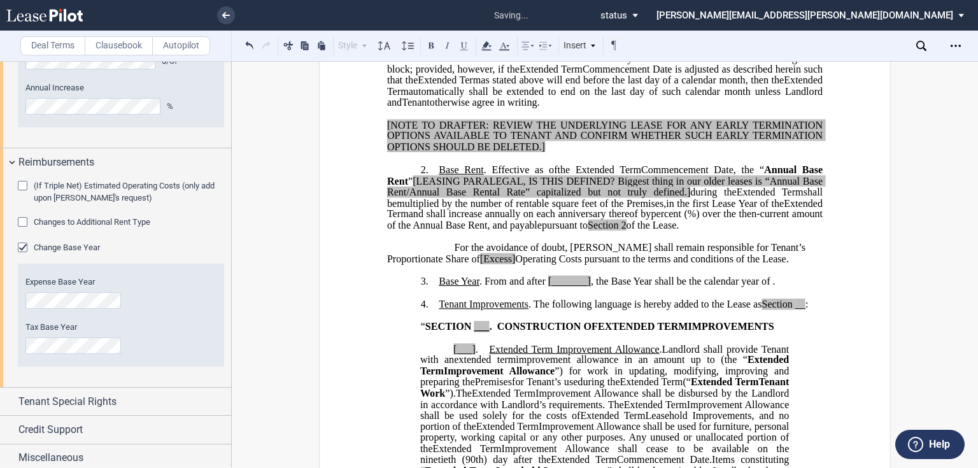
scroll to position [1390, 0]
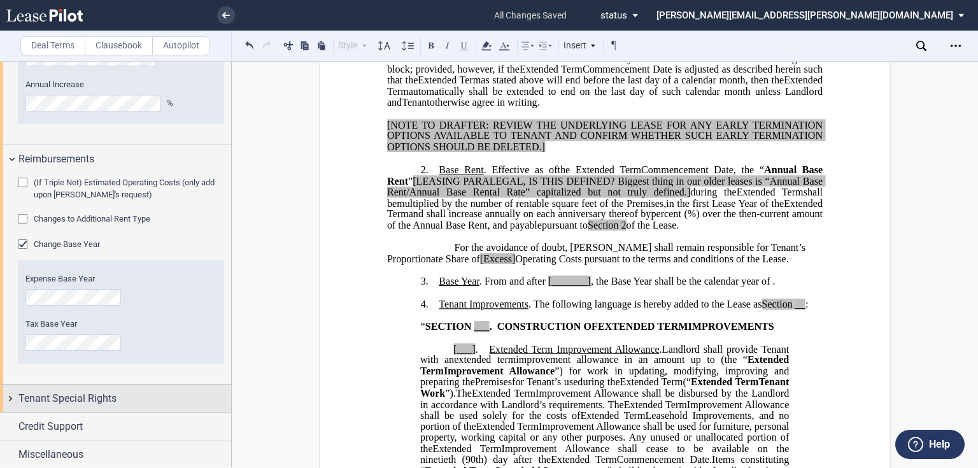
click at [69, 397] on span "Tenant Special Rights" at bounding box center [67, 398] width 98 height 15
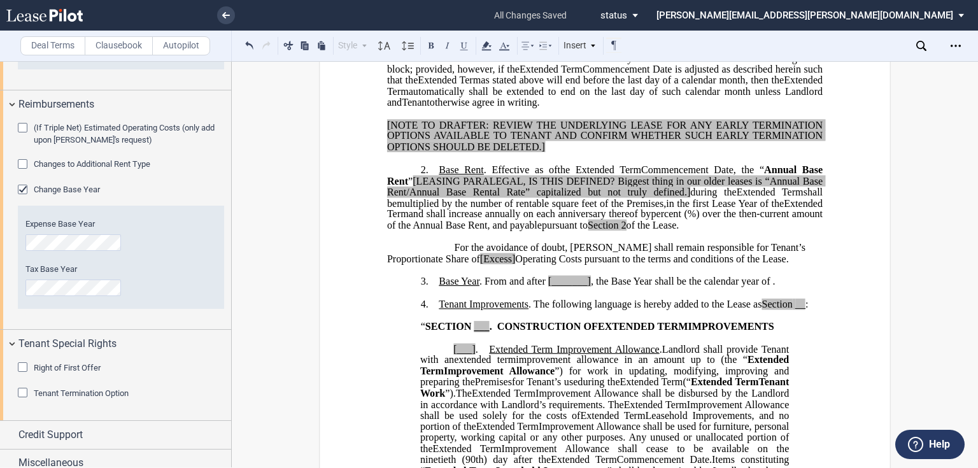
scroll to position [1454, 0]
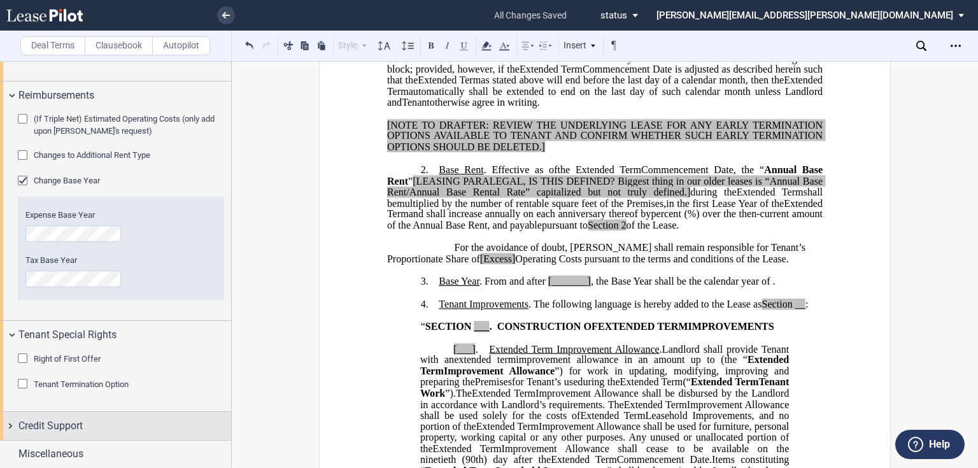
click at [73, 421] on span "Credit Support" at bounding box center [50, 425] width 64 height 15
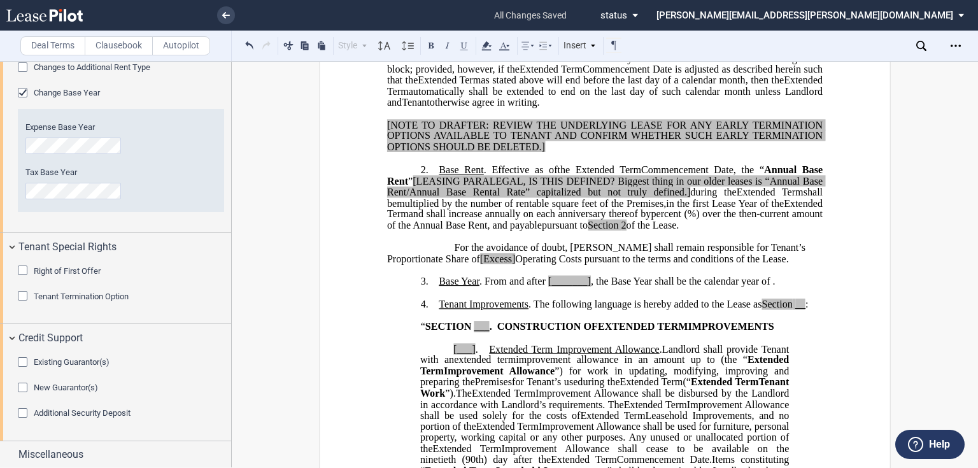
drag, startPoint x: 53, startPoint y: 448, endPoint x: 60, endPoint y: 435, distance: 14.2
click at [53, 448] on span "Miscellaneous" at bounding box center [50, 454] width 65 height 15
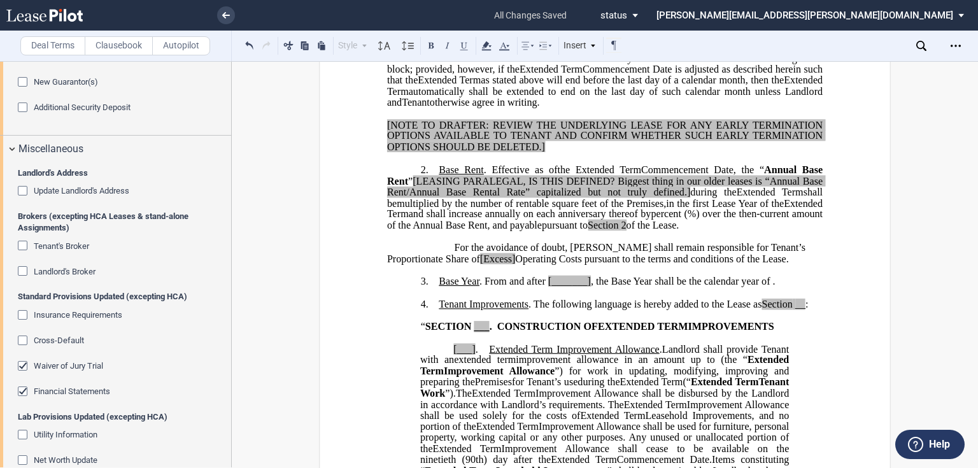
scroll to position [1898, 0]
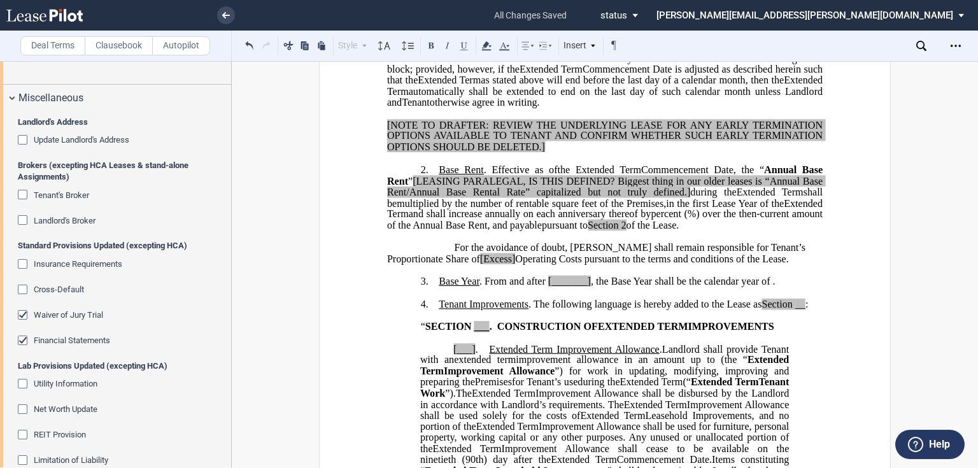
click at [24, 216] on div "Landlord's Broker" at bounding box center [24, 221] width 13 height 13
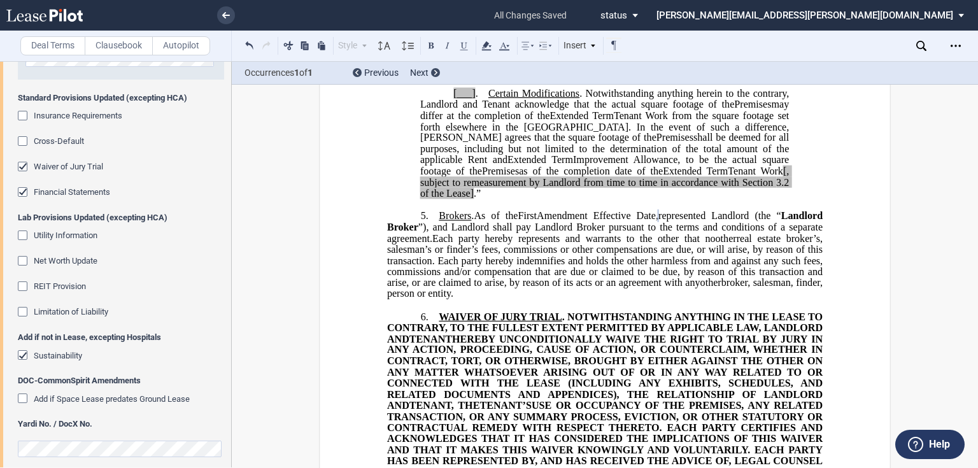
scroll to position [2123, 0]
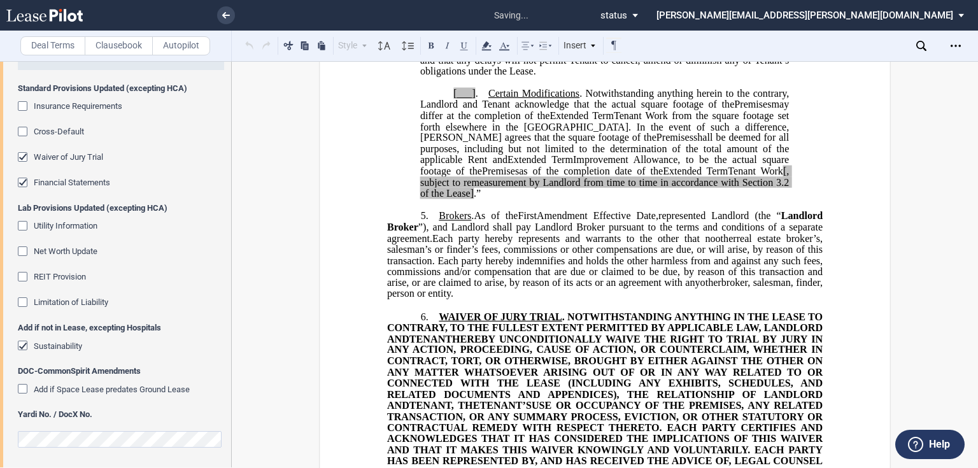
click at [395, 335] on span ". NOTWITHSTANDING ANYTHING IN THE LEASE TO CONTRARY, TO THE FULLEST EXTENT PERM…" at bounding box center [606, 327] width 438 height 33
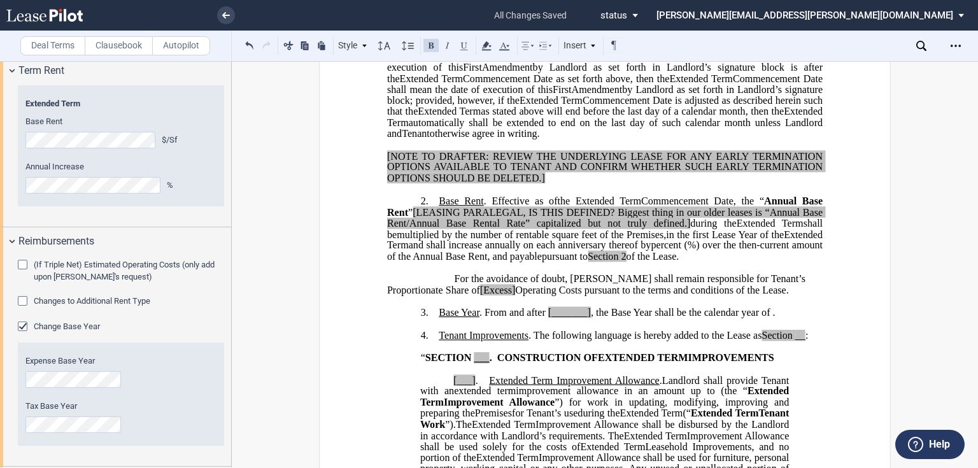
scroll to position [204, 0]
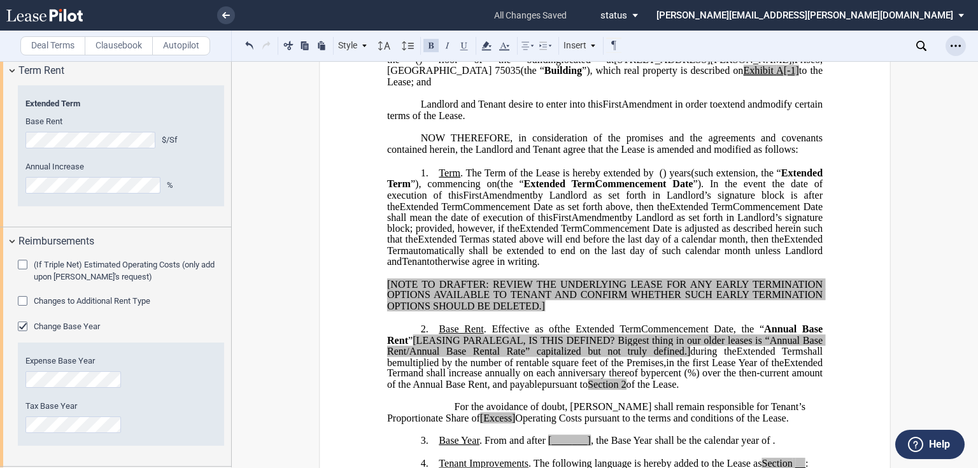
click at [951, 46] on use "Open Lease options menu" at bounding box center [955, 46] width 10 height 2
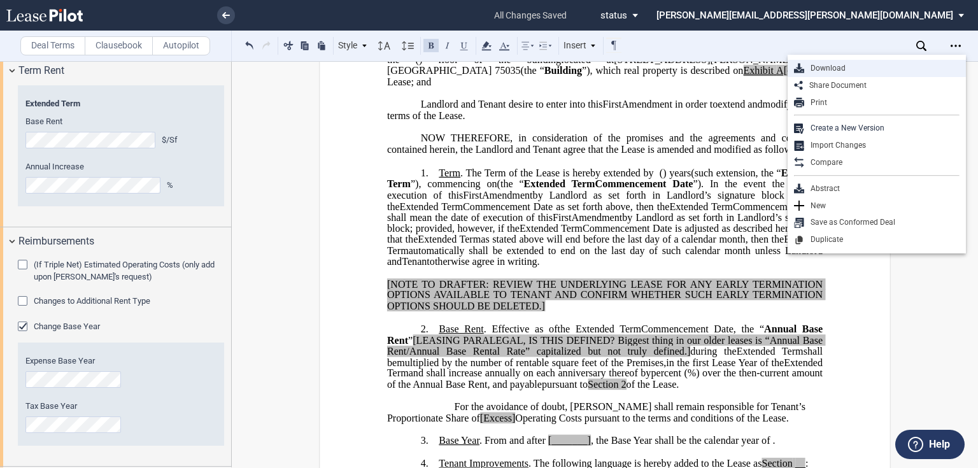
click at [867, 68] on div "Download" at bounding box center [881, 68] width 155 height 11
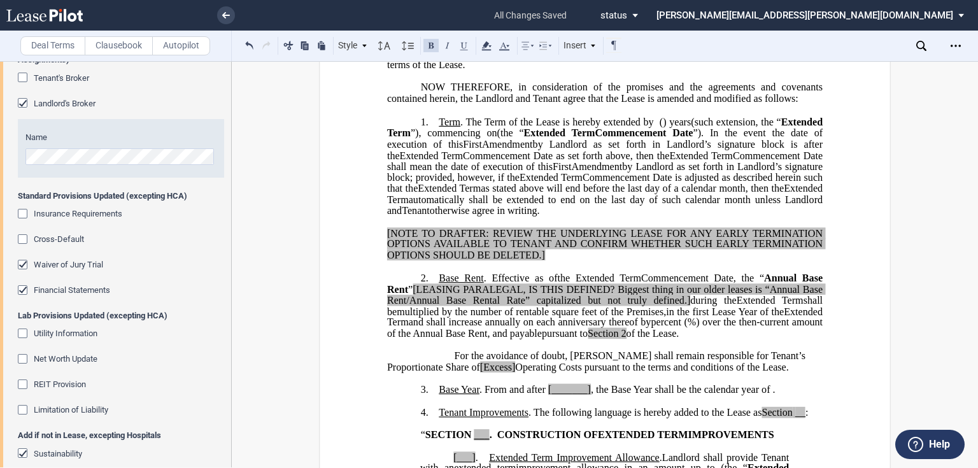
scroll to position [2123, 0]
